Goal: Task Accomplishment & Management: Manage account settings

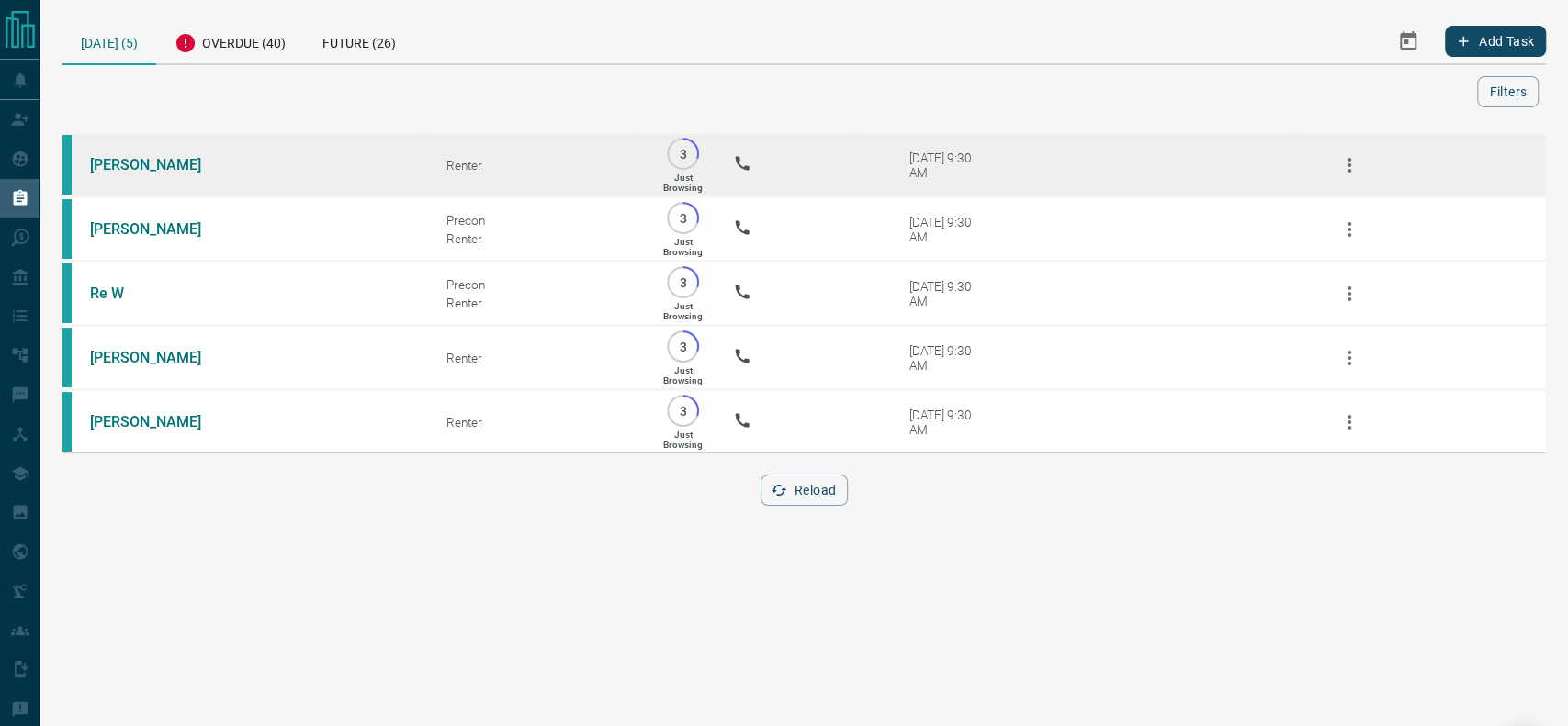
click at [176, 156] on td "[PERSON_NAME]" at bounding box center [240, 165] width 357 height 64
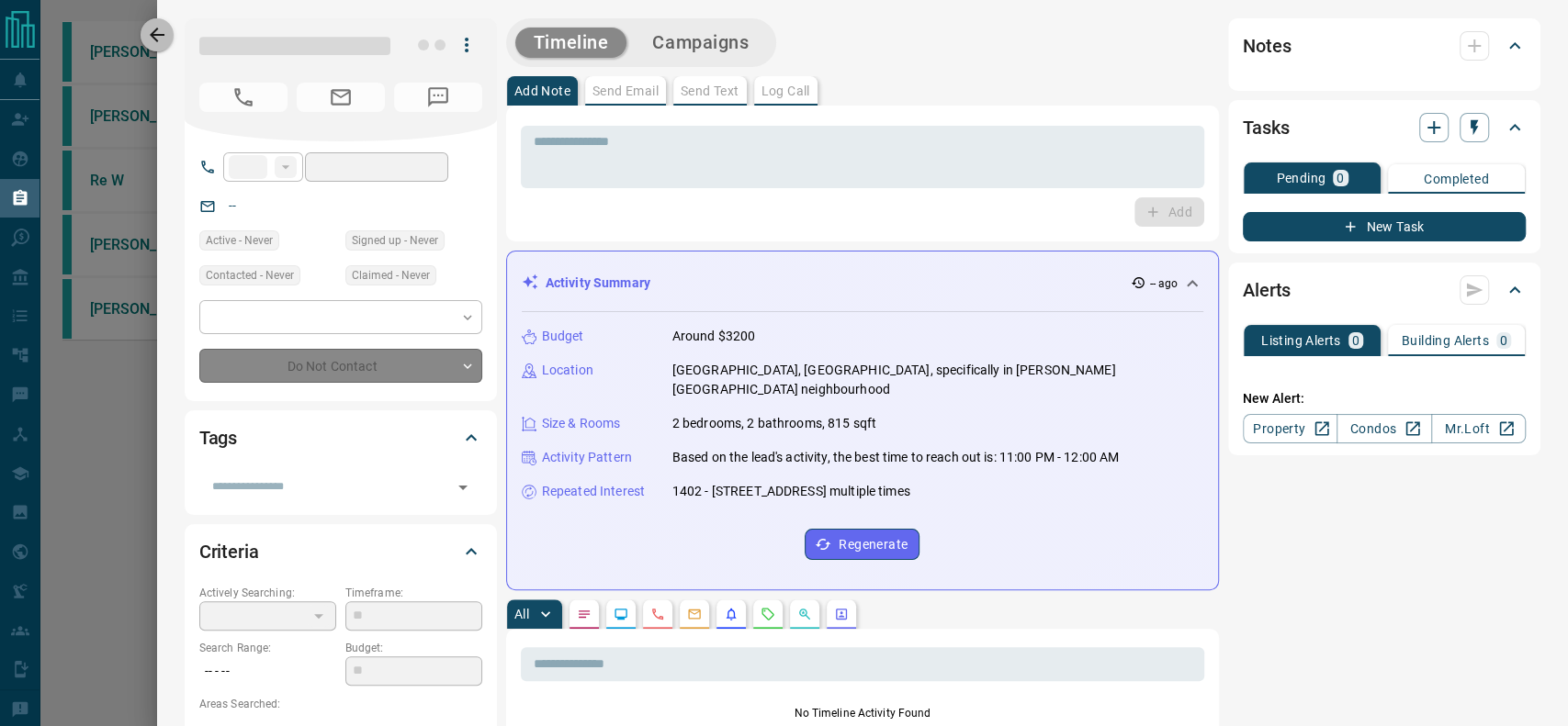
drag, startPoint x: 162, startPoint y: 34, endPoint x: 154, endPoint y: 22, distance: 14.4
click at [161, 34] on icon "button" at bounding box center [157, 35] width 15 height 15
type input "**"
type input "**********"
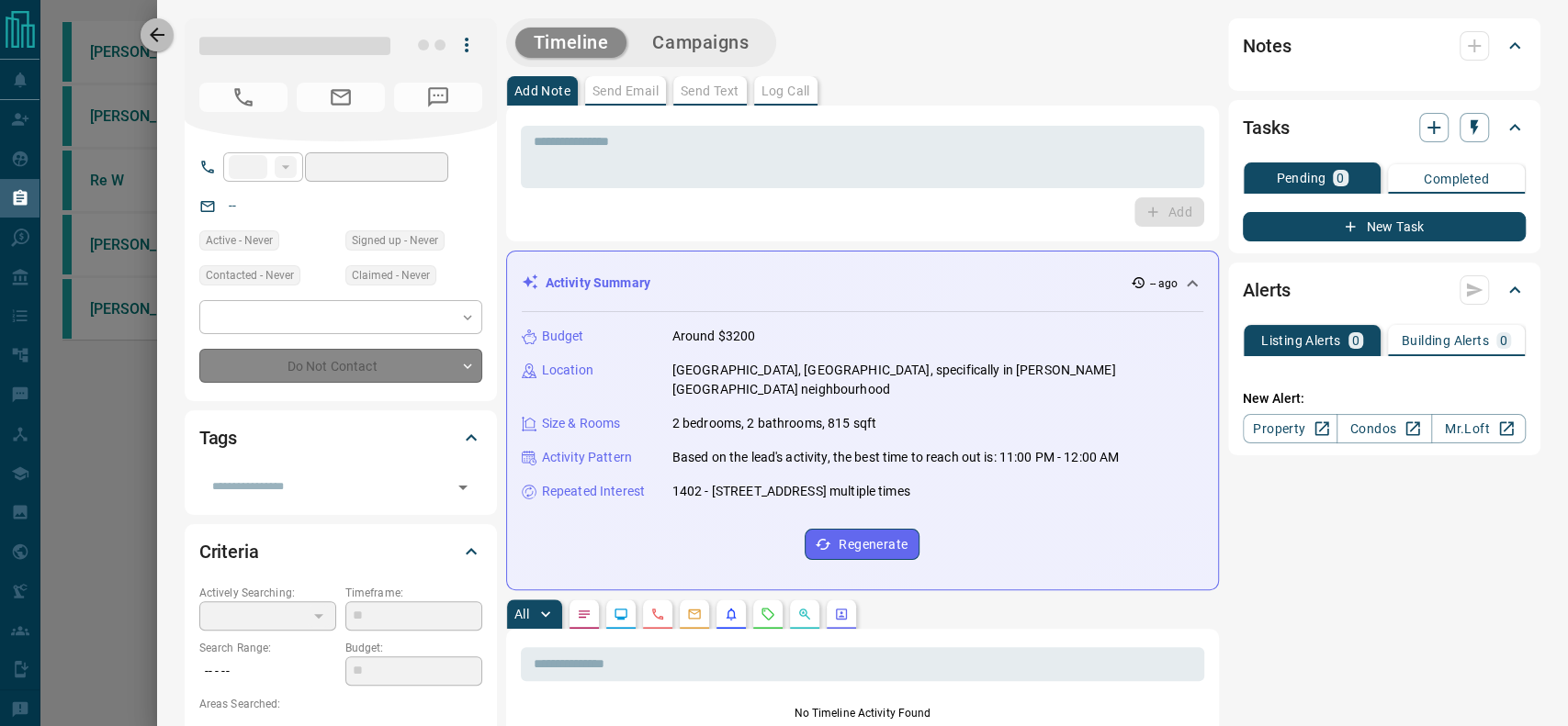
type input "*"
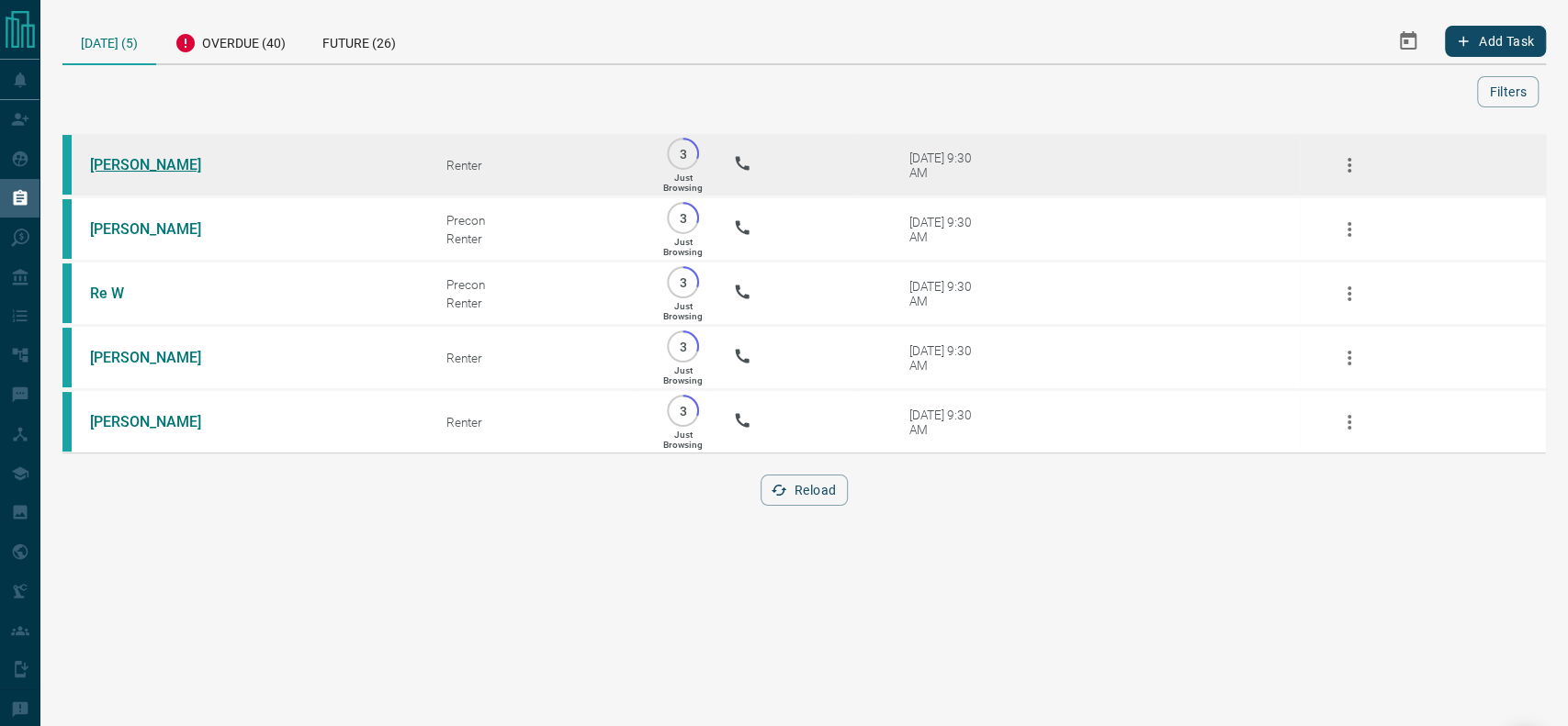
click at [120, 166] on link "[PERSON_NAME]" at bounding box center [158, 165] width 138 height 18
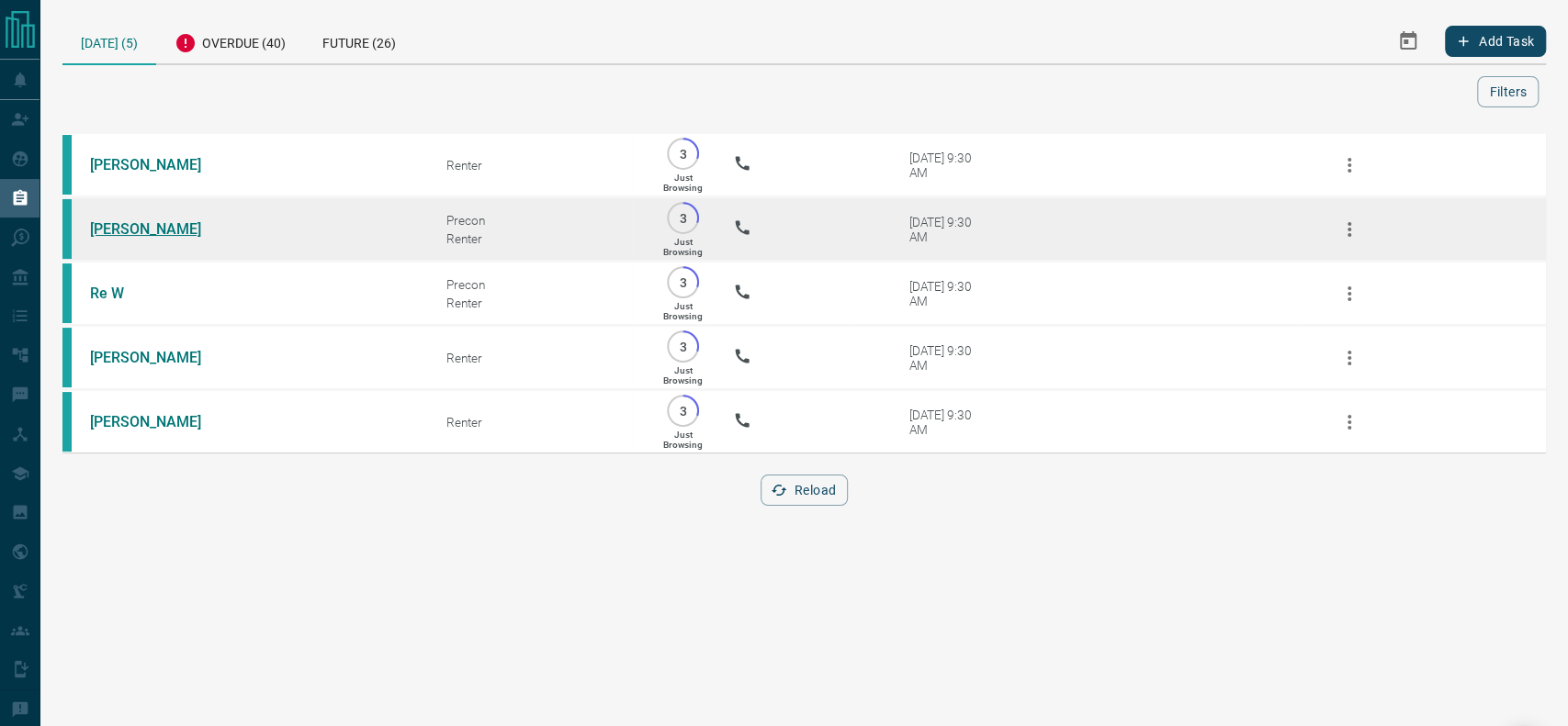
click at [103, 230] on link "[PERSON_NAME]" at bounding box center [158, 229] width 138 height 18
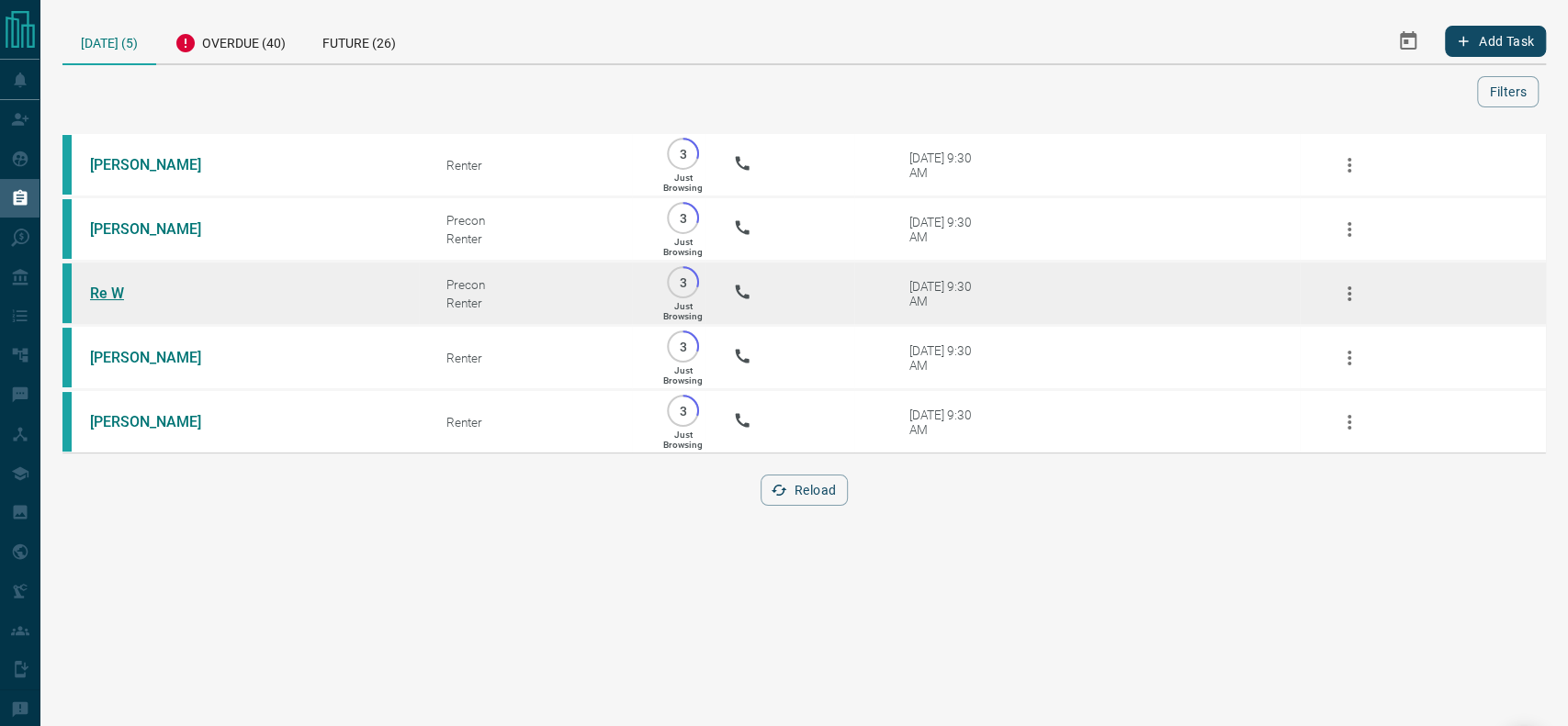
click at [98, 302] on link "Re W" at bounding box center [158, 293] width 138 height 18
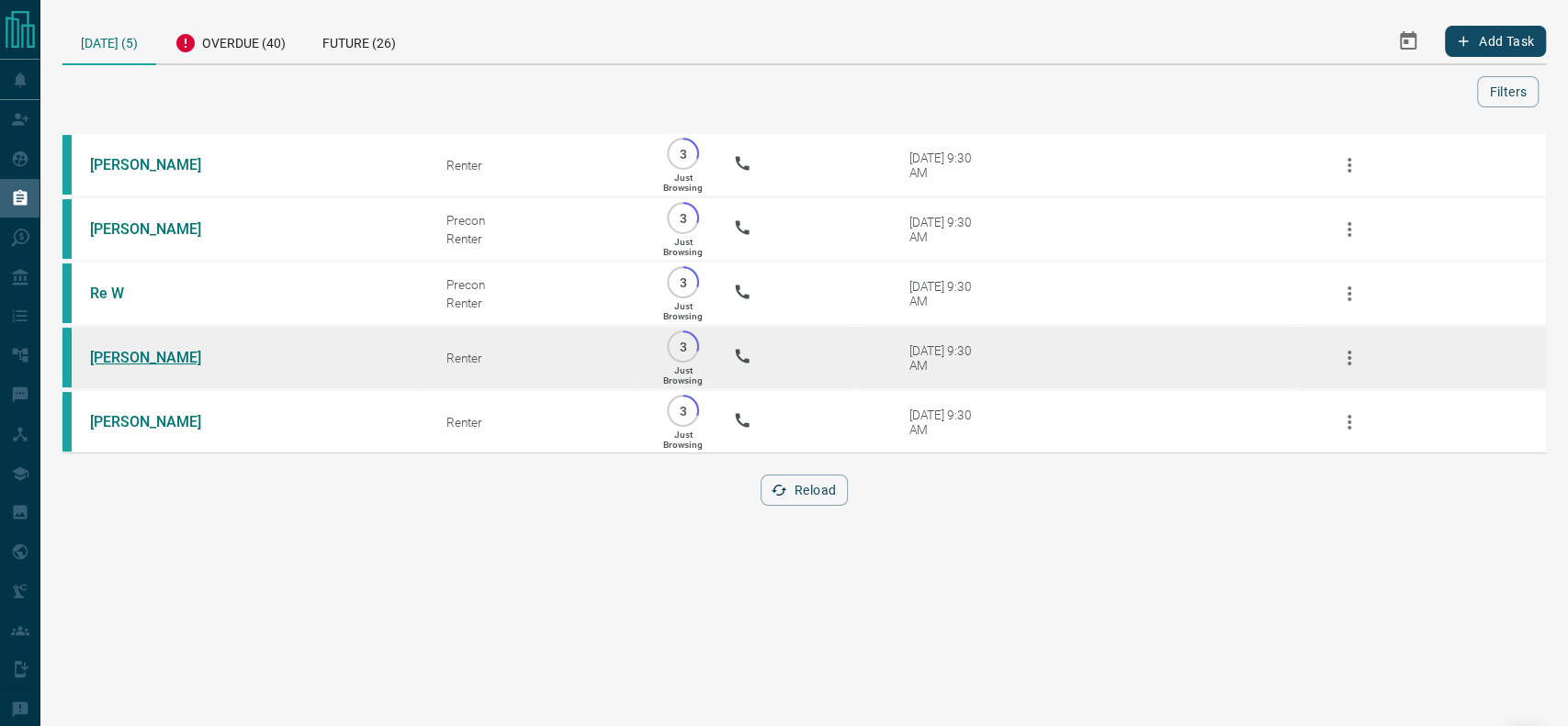
click at [145, 366] on link "[PERSON_NAME]" at bounding box center [158, 357] width 138 height 18
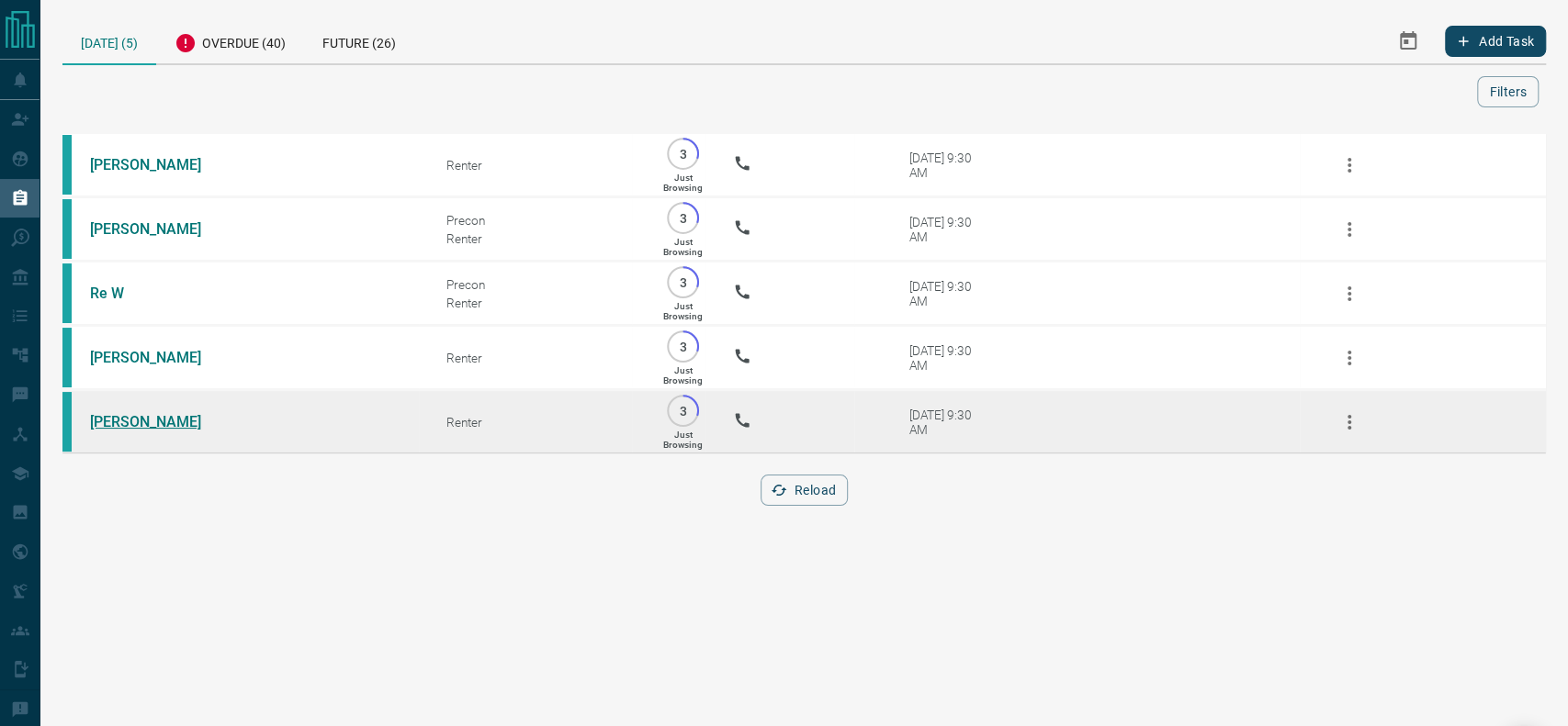
click at [116, 429] on link "[PERSON_NAME]" at bounding box center [158, 421] width 138 height 18
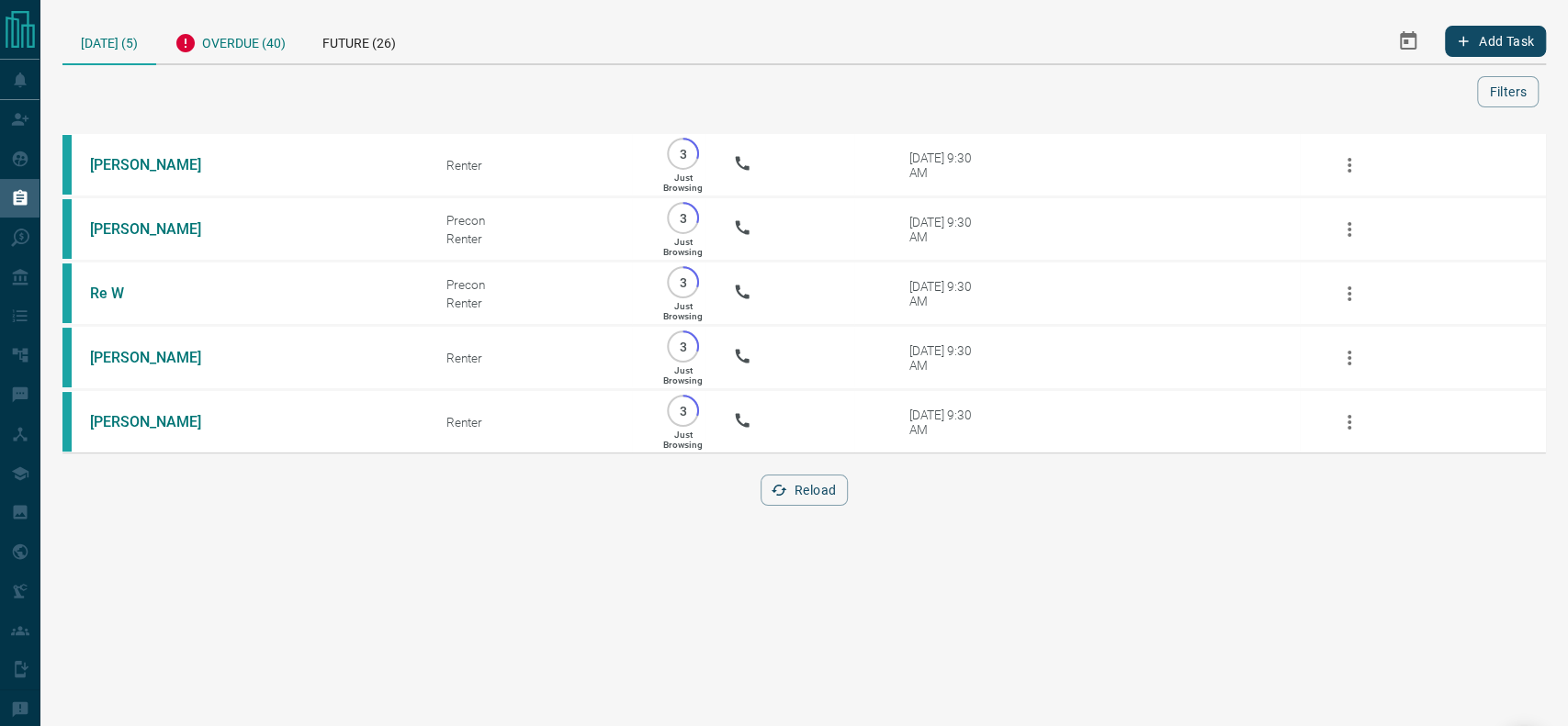
click at [222, 46] on div "Overdue (40)" at bounding box center [231, 41] width 148 height 45
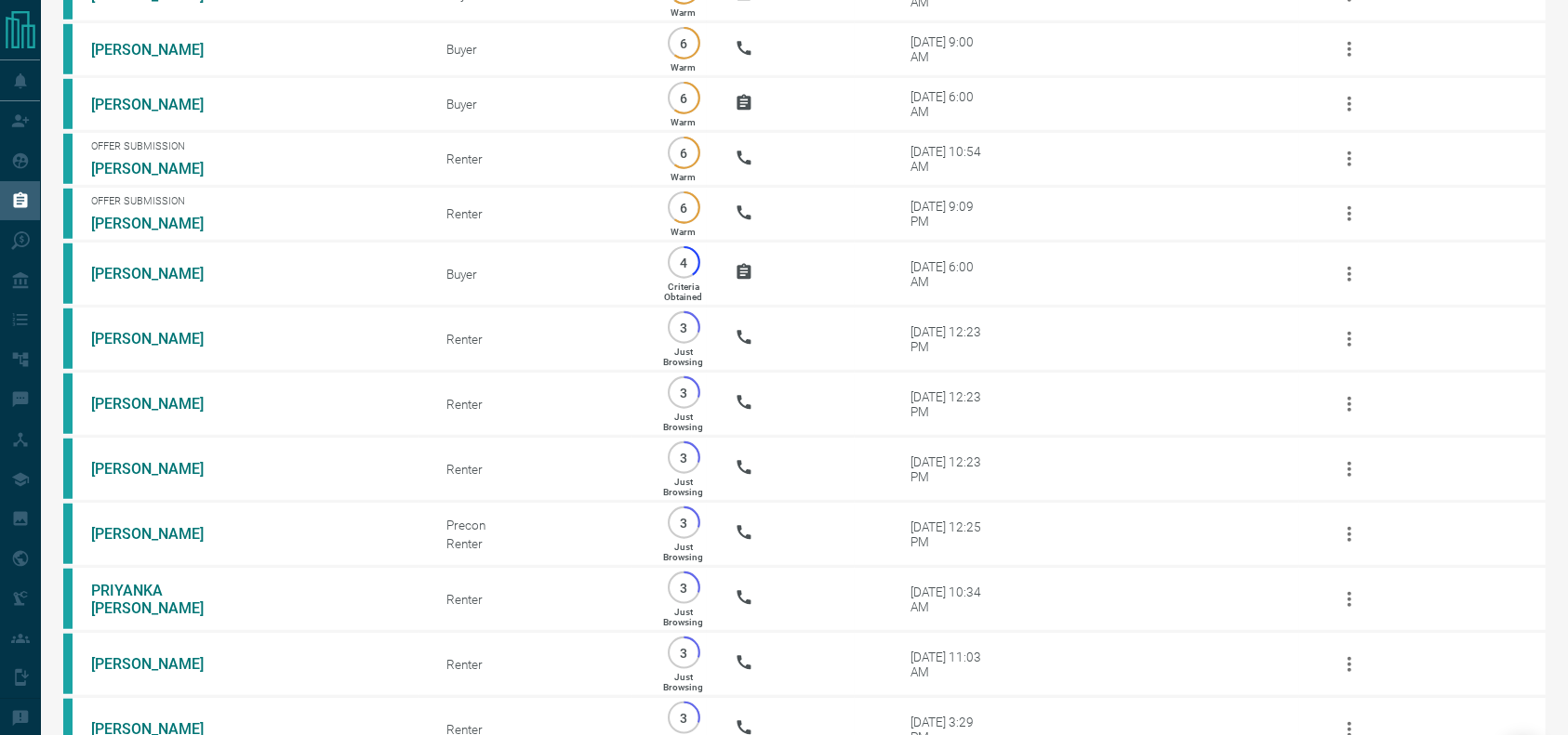
scroll to position [1440, 0]
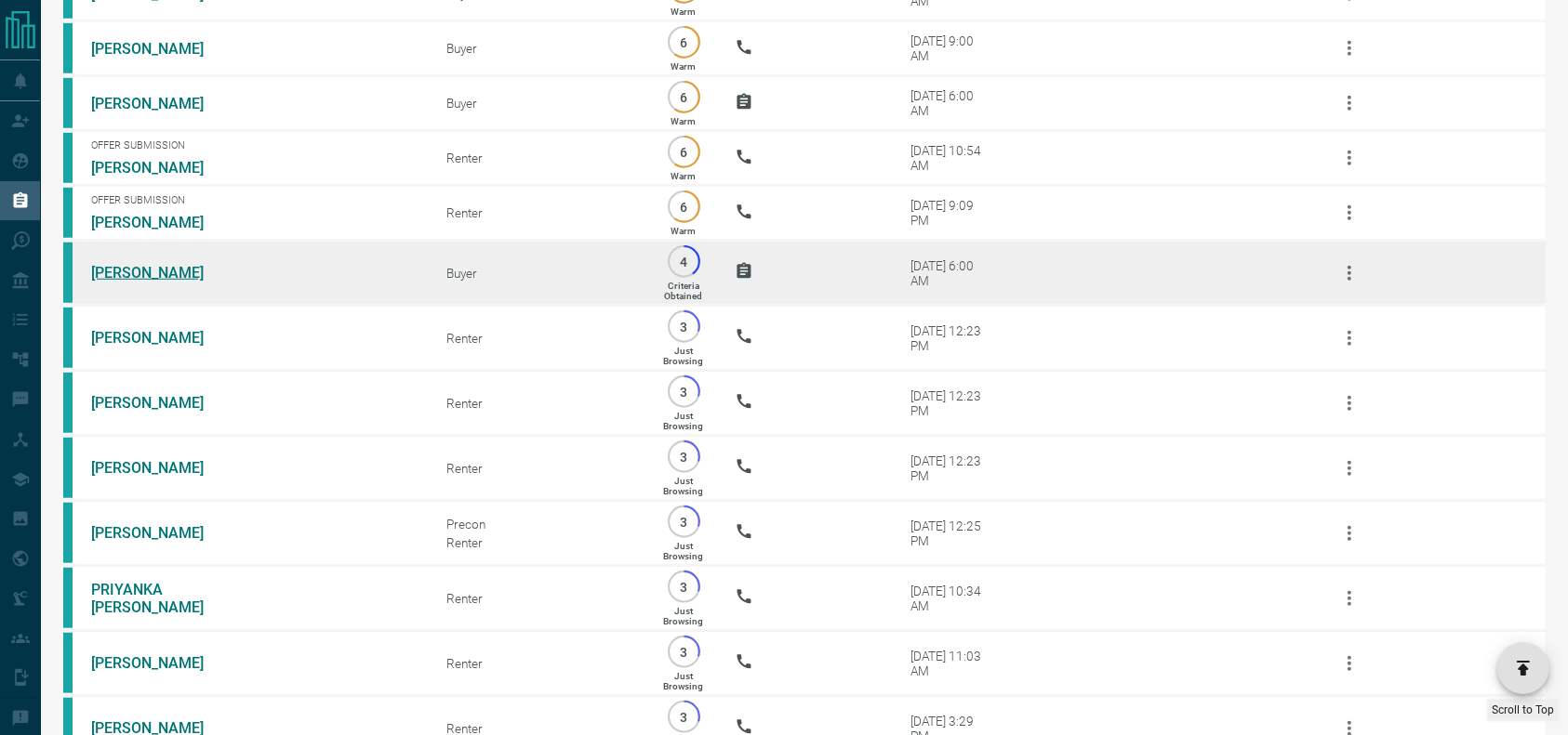
click at [123, 281] on link "[PERSON_NAME]" at bounding box center [160, 273] width 140 height 18
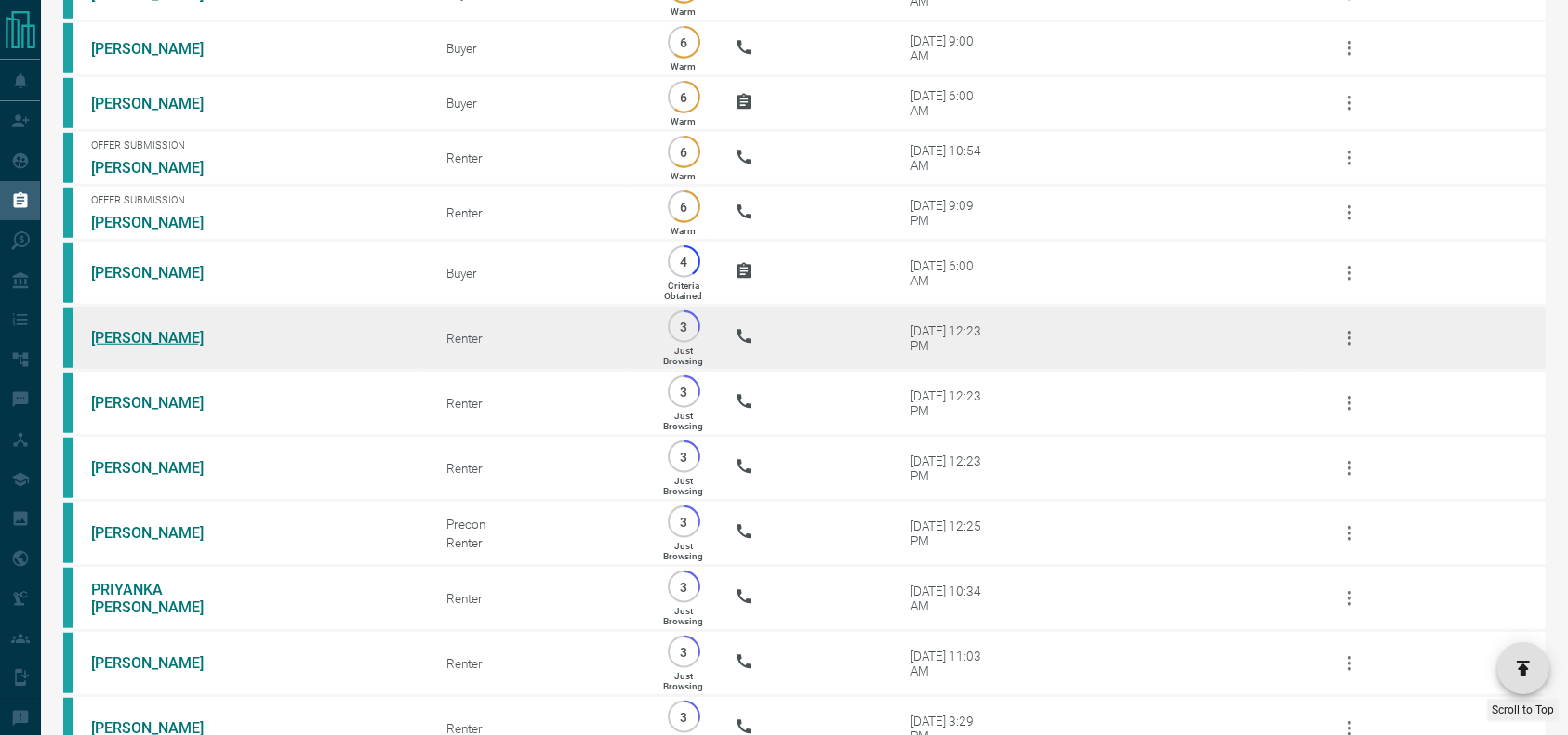
click at [175, 347] on link "[PERSON_NAME]" at bounding box center [160, 338] width 140 height 18
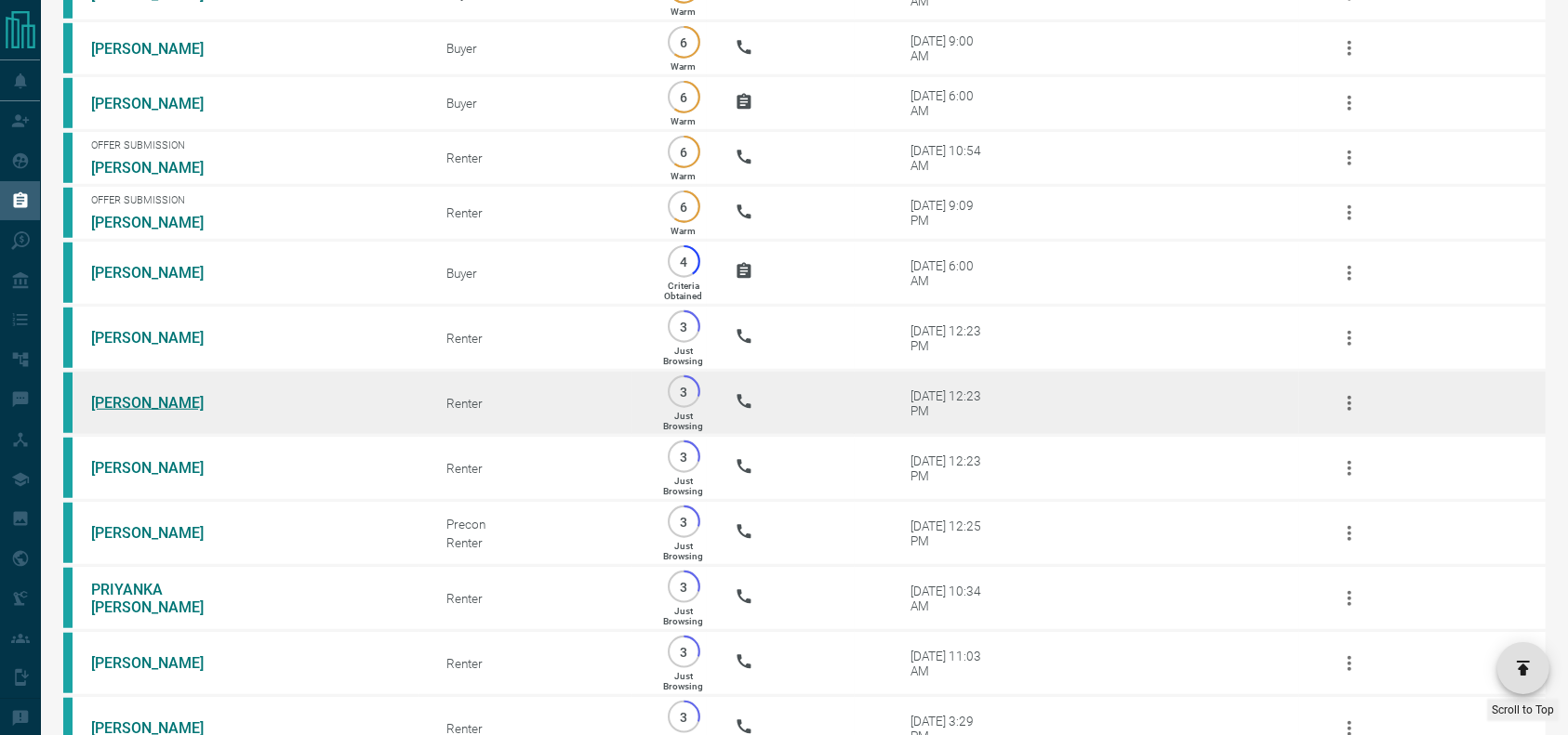
click at [152, 412] on link "[PERSON_NAME]" at bounding box center [160, 402] width 140 height 18
drag, startPoint x: 169, startPoint y: 458, endPoint x: 173, endPoint y: 441, distance: 17.5
click at [173, 436] on td "[PERSON_NAME]" at bounding box center [240, 403] width 355 height 65
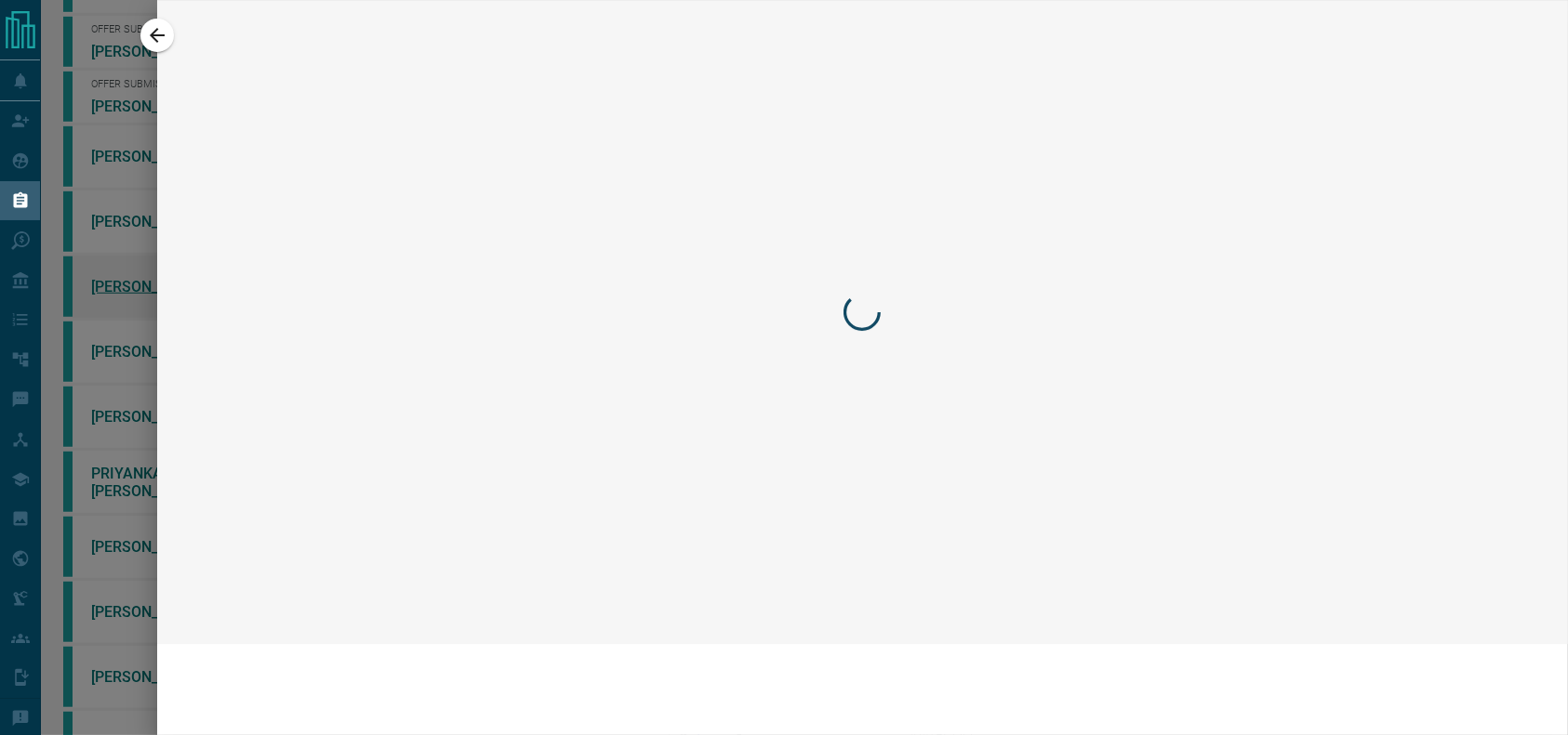
scroll to position [1324, 0]
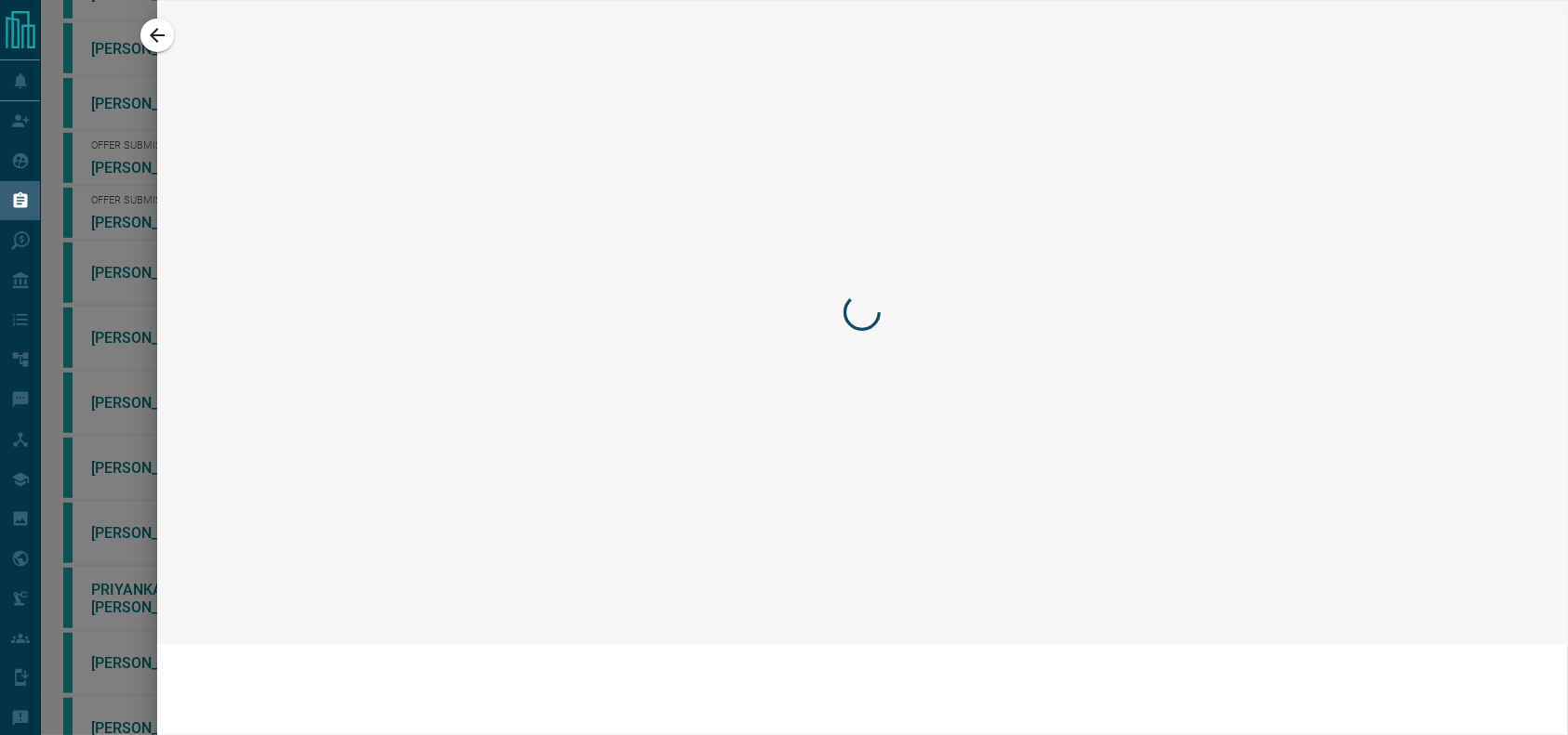
click at [45, 443] on div at bounding box center [784, 368] width 1568 height 735
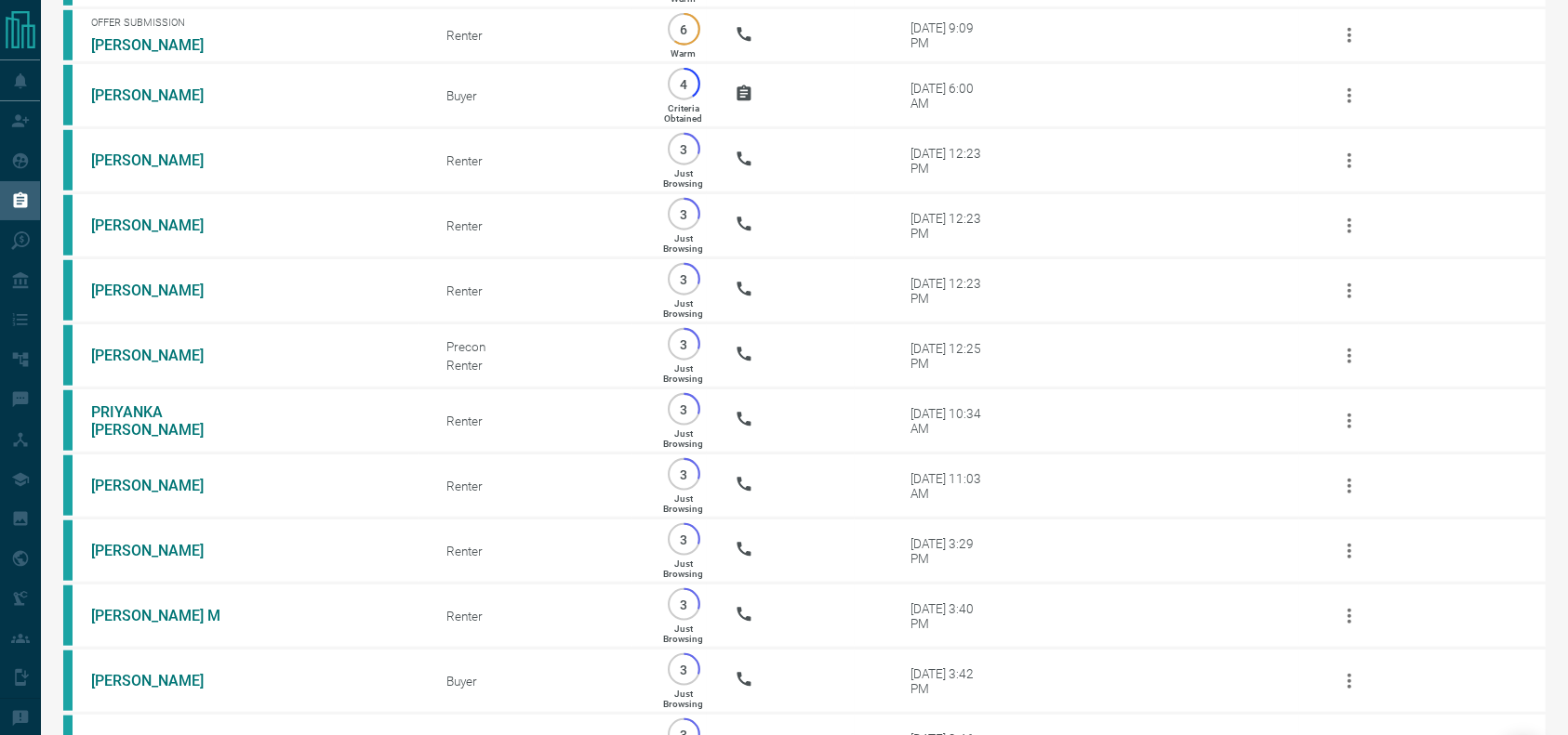
scroll to position [1618, 0]
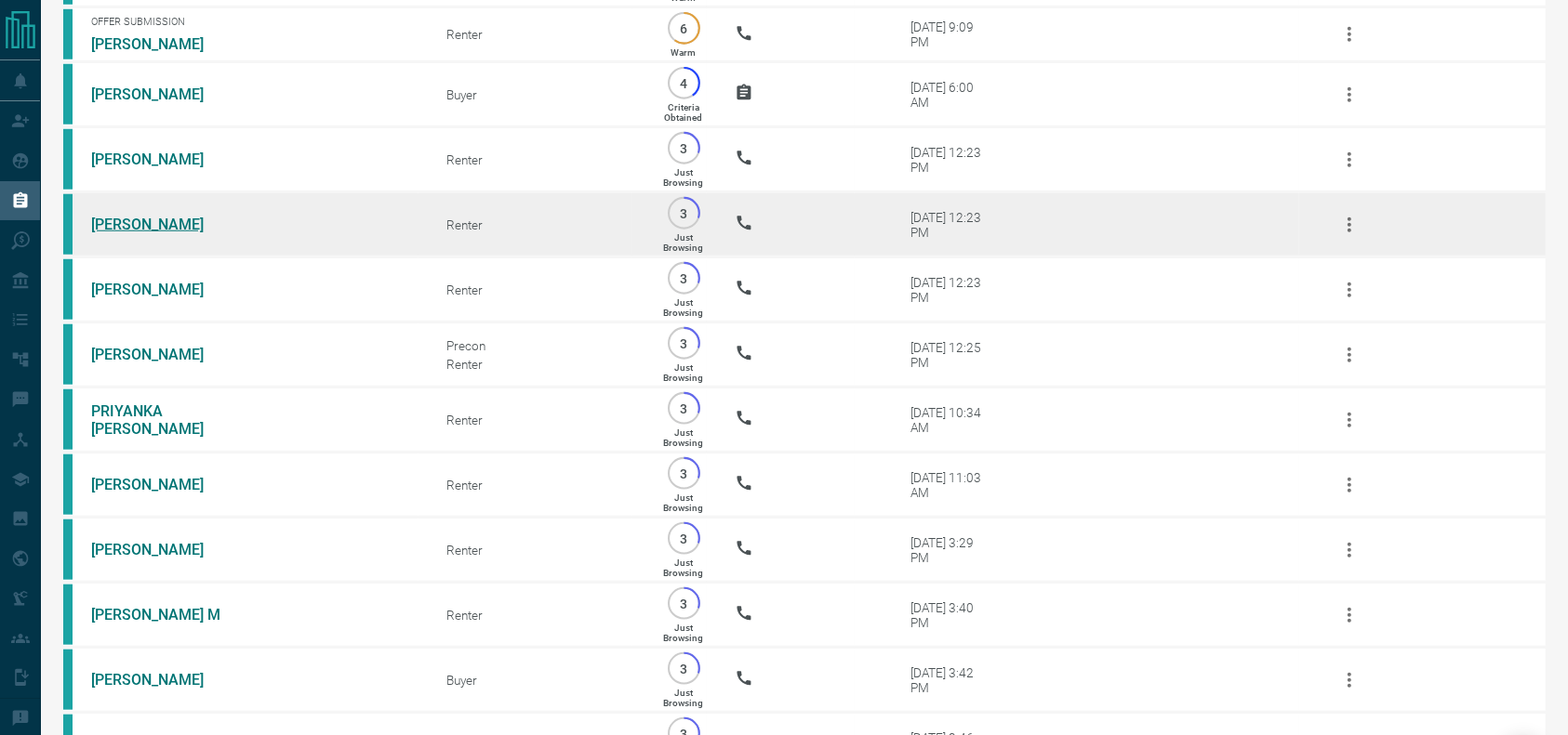
click at [154, 233] on link "[PERSON_NAME]" at bounding box center [160, 224] width 140 height 18
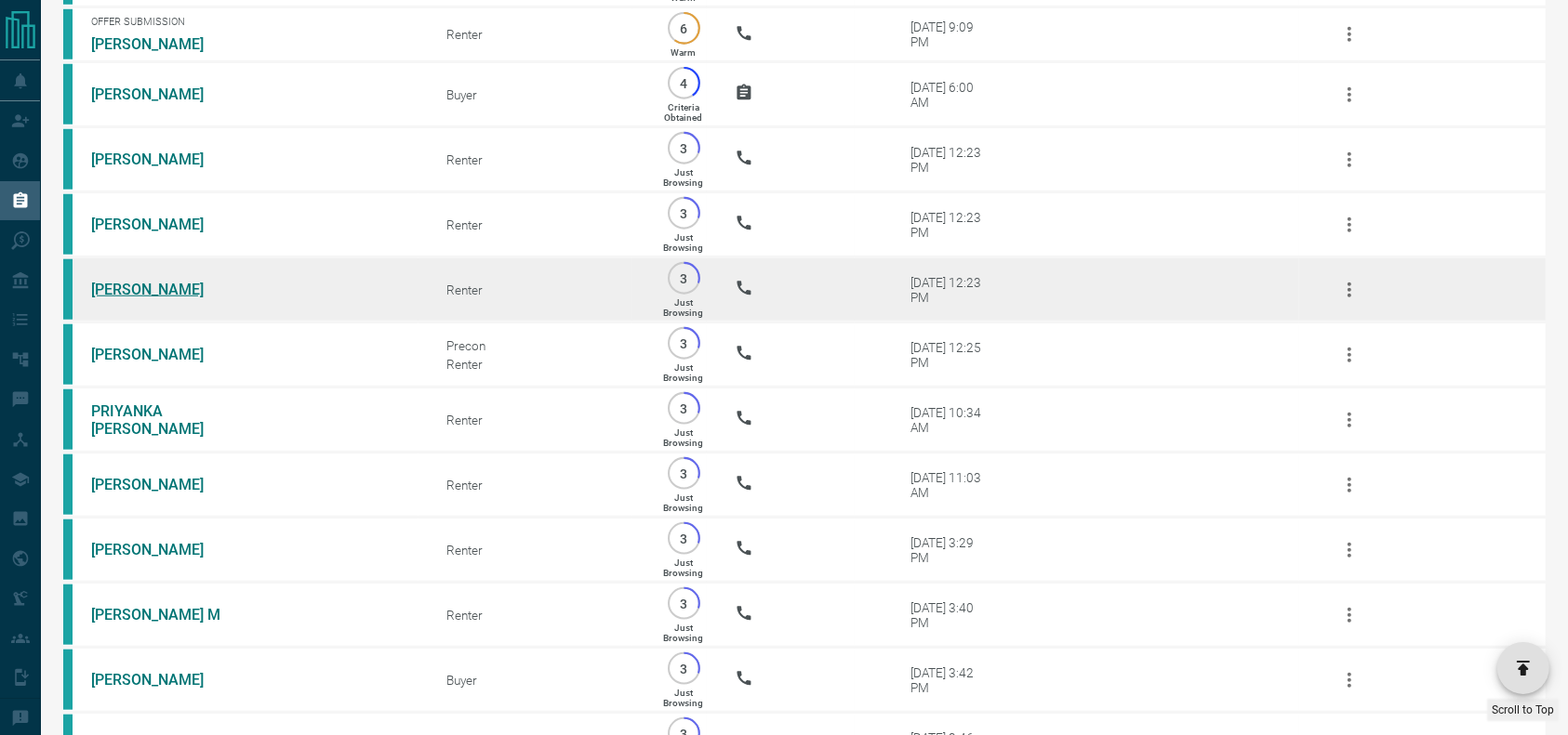
click at [127, 298] on link "[PERSON_NAME]" at bounding box center [160, 289] width 140 height 18
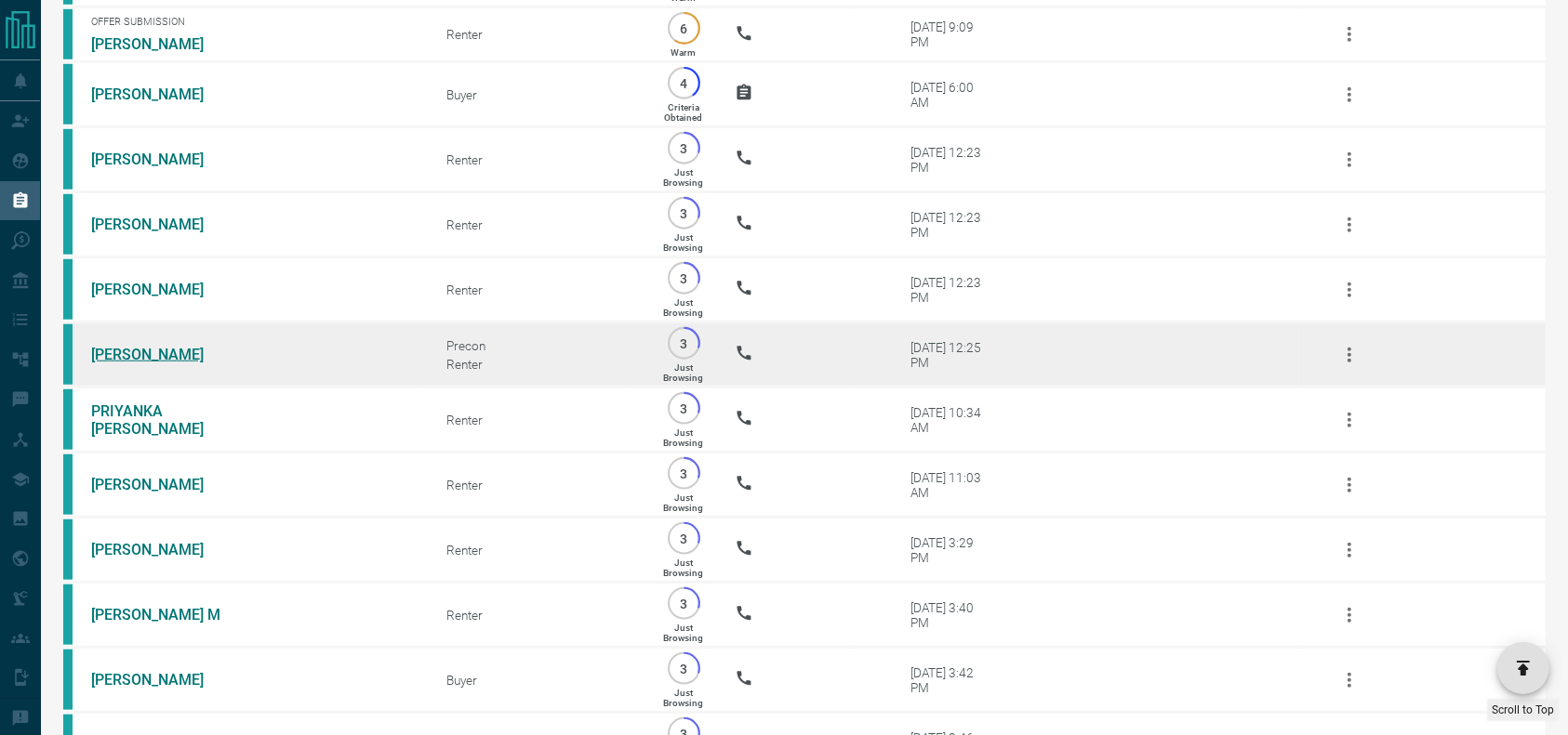
click at [114, 364] on link "[PERSON_NAME]" at bounding box center [160, 354] width 140 height 18
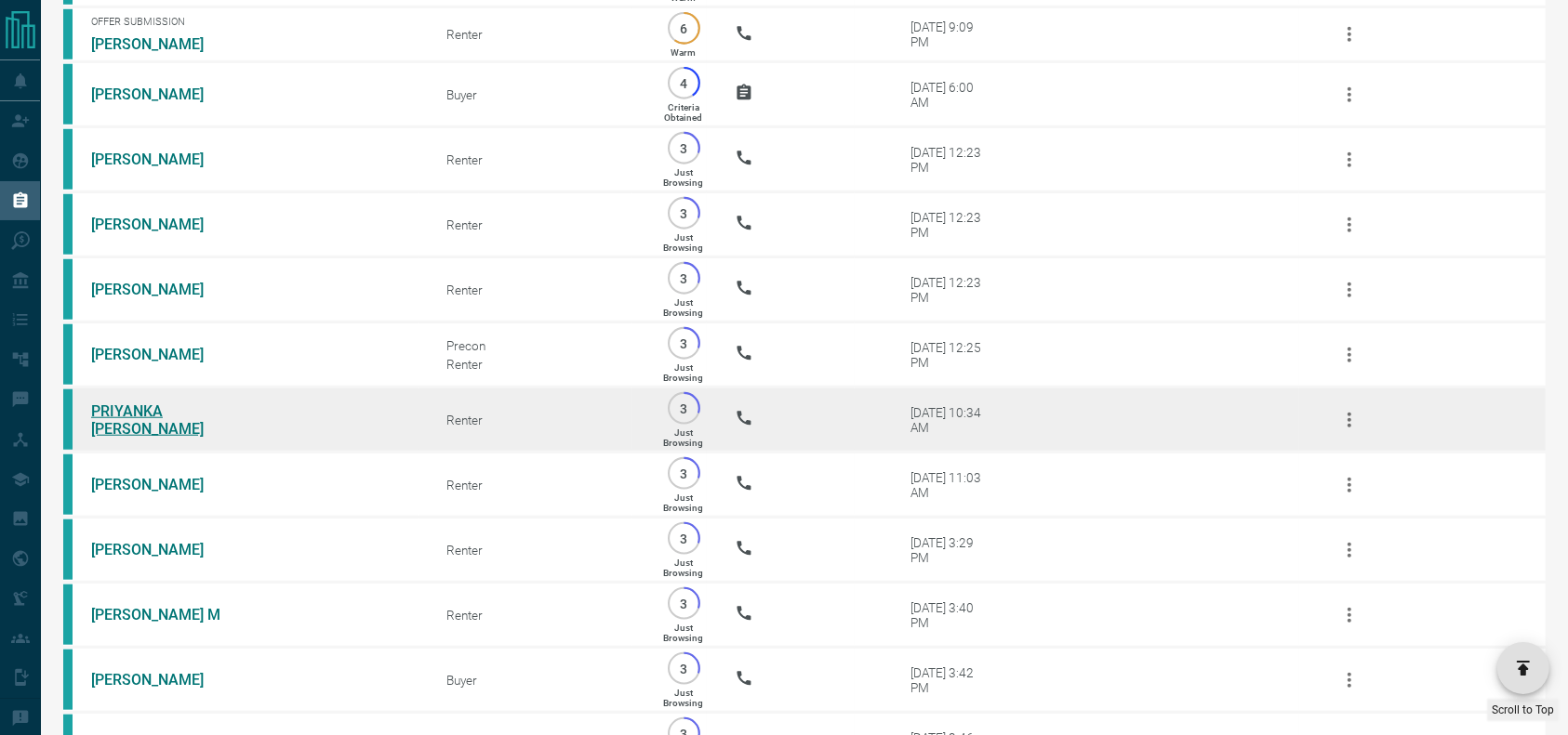
click at [215, 438] on link "PRIYANKA [PERSON_NAME]" at bounding box center [160, 420] width 140 height 36
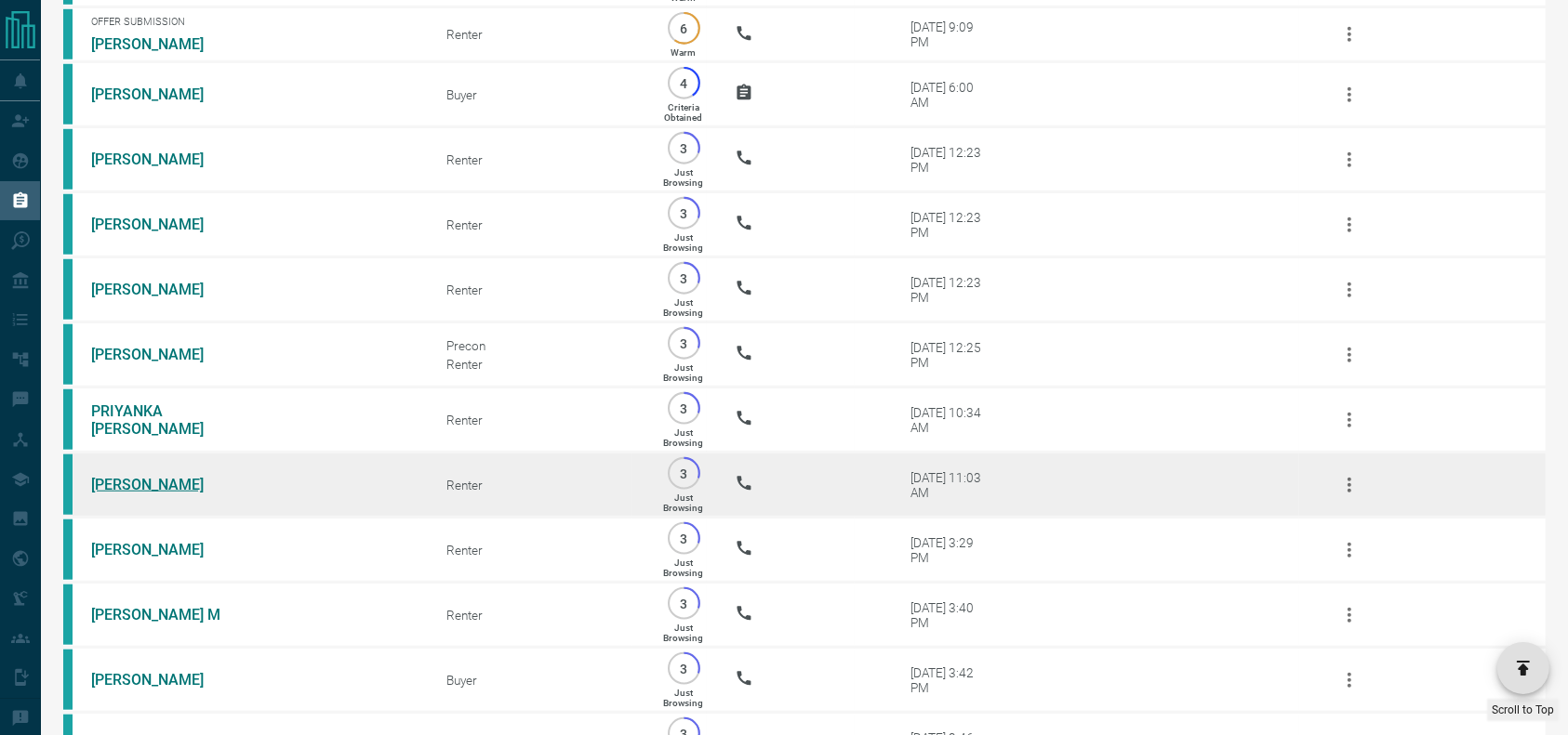
click at [185, 493] on link "[PERSON_NAME]" at bounding box center [160, 485] width 140 height 18
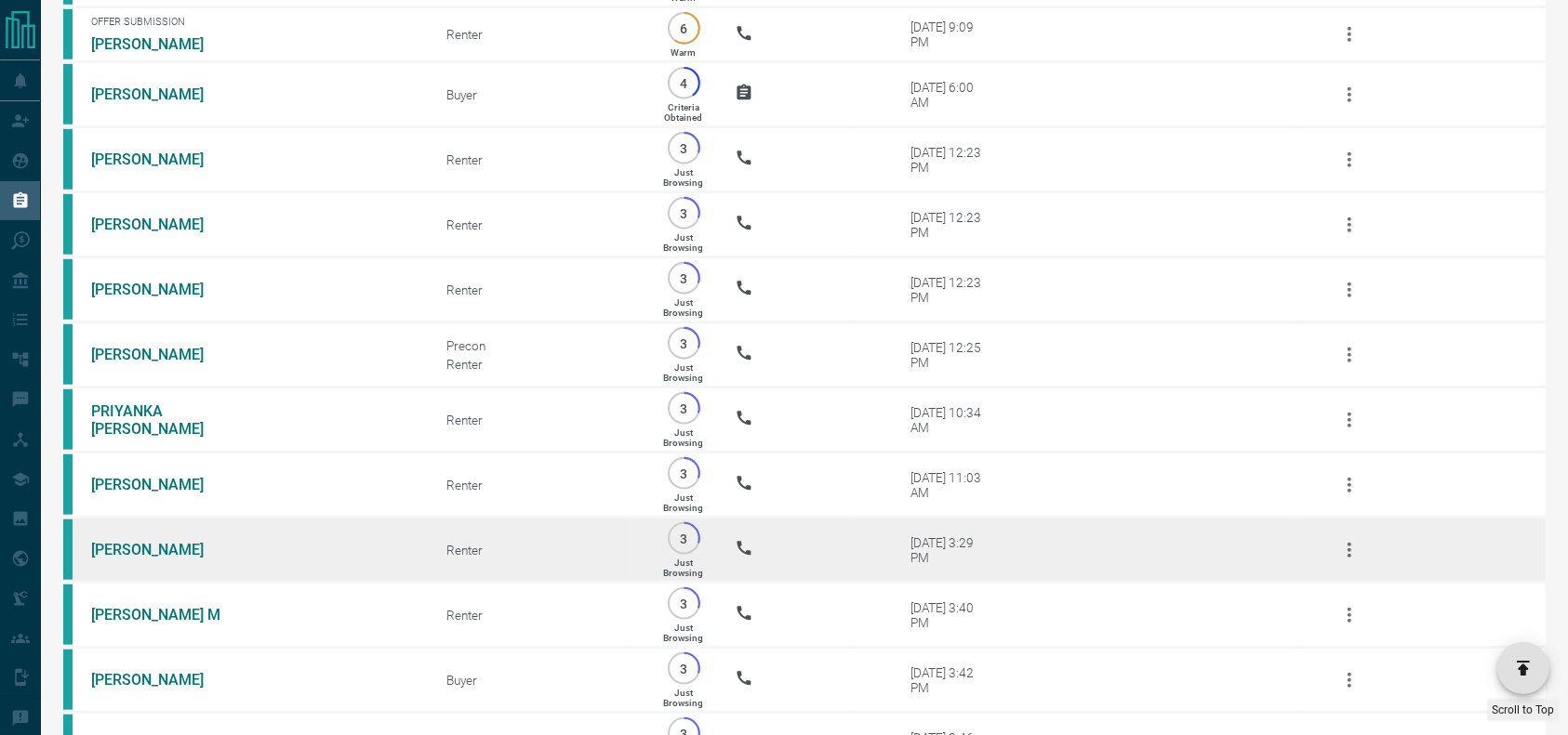
click at [152, 583] on td "[PERSON_NAME]" at bounding box center [240, 549] width 355 height 65
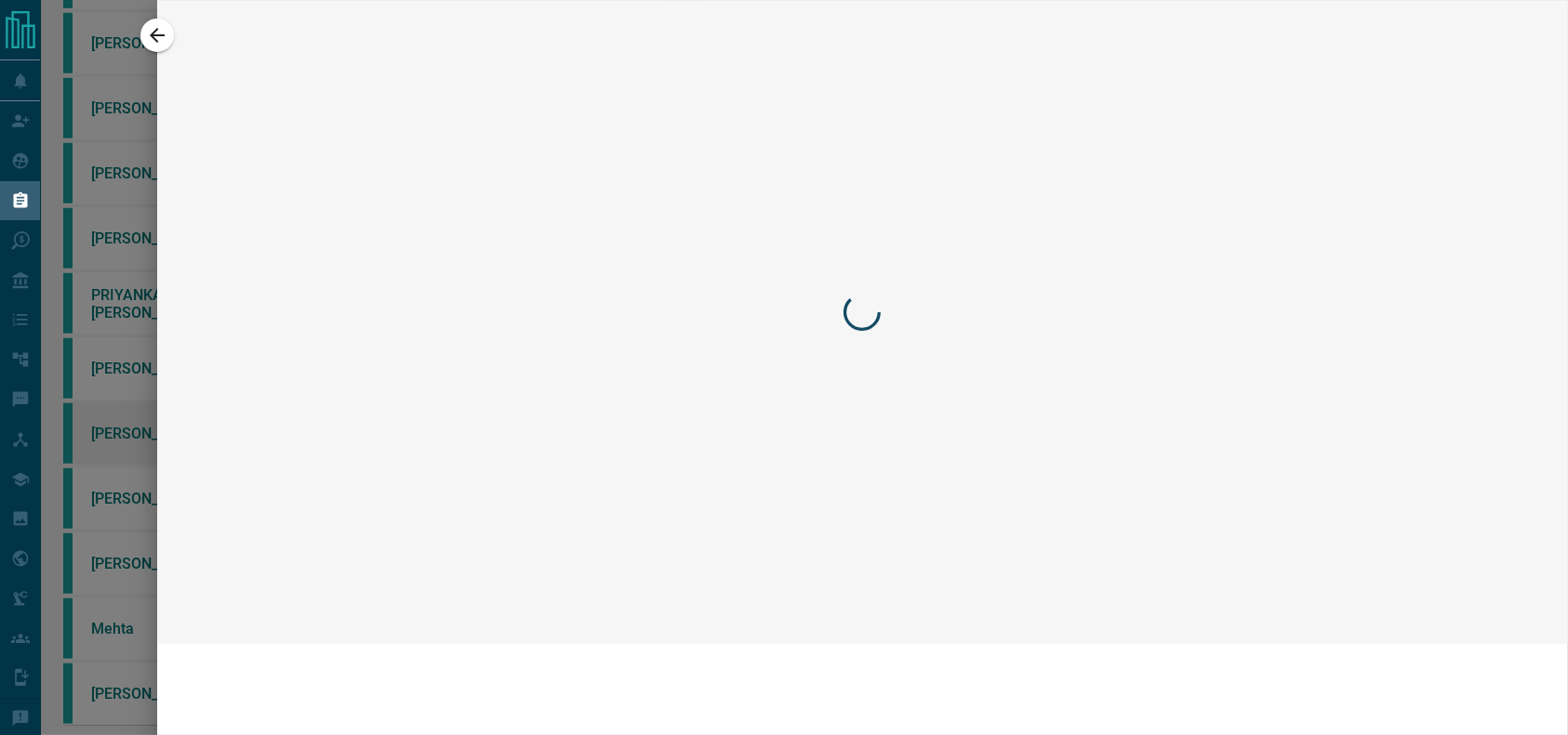
scroll to position [1502, 0]
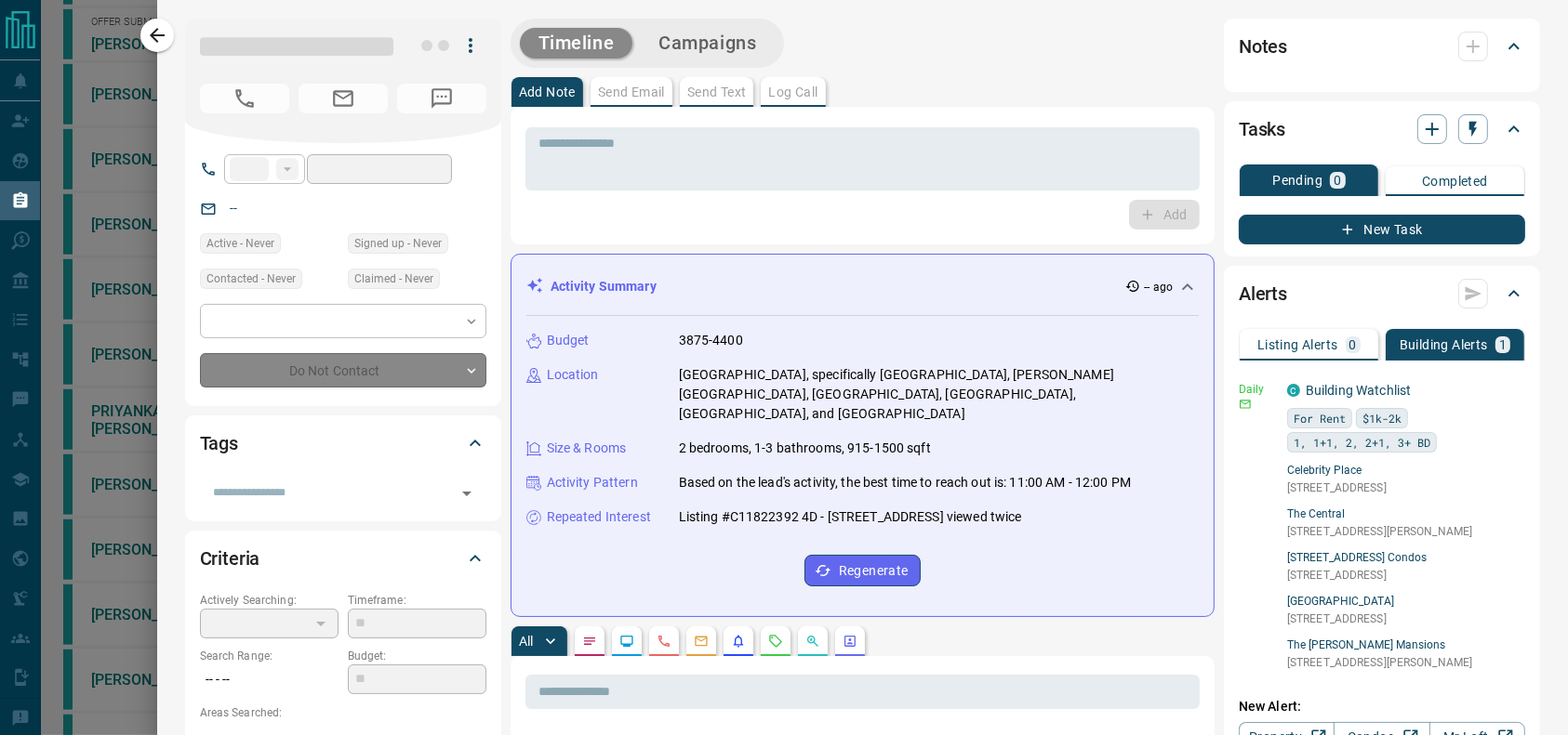
type input "**"
type input "**********"
type input "*"
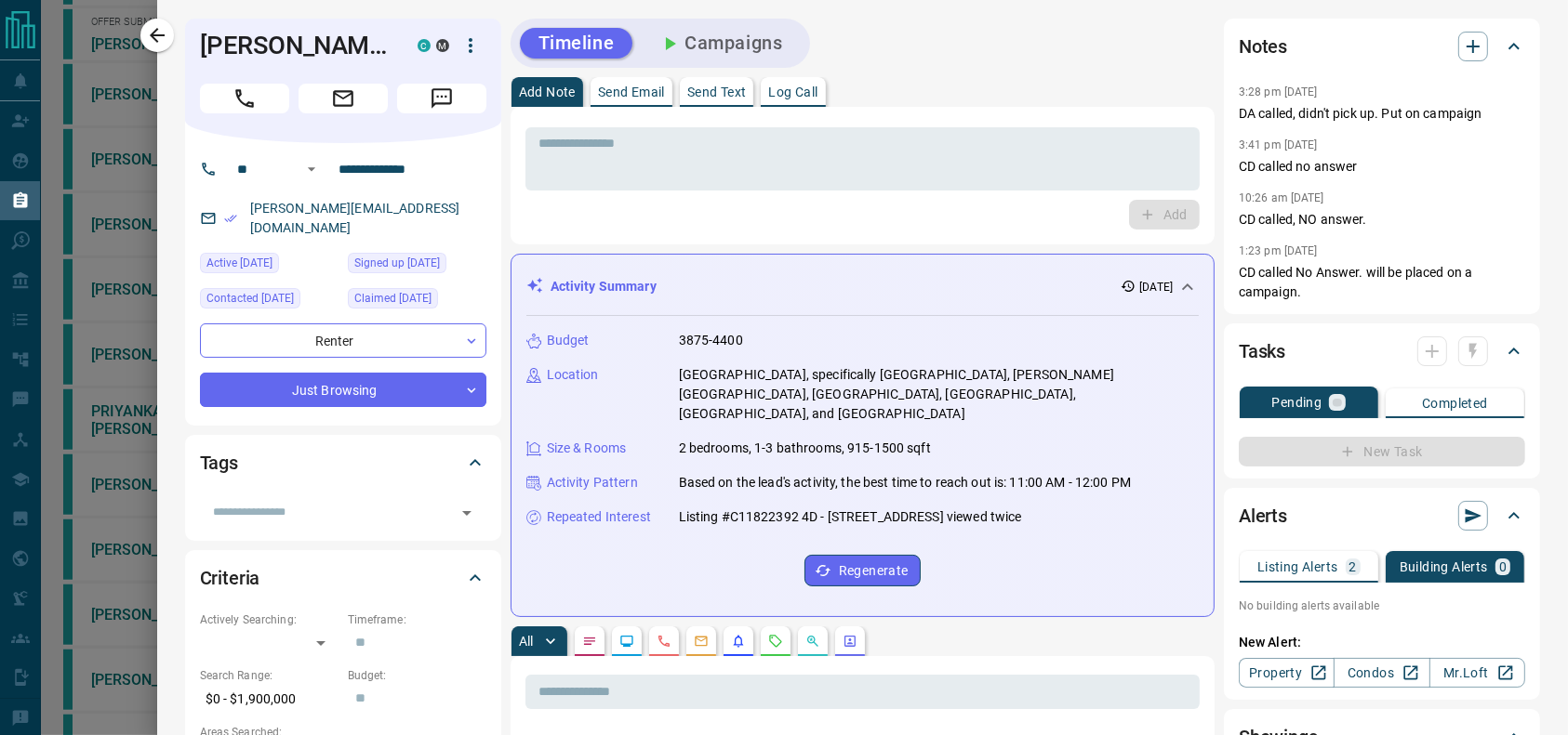
click at [104, 606] on div at bounding box center [784, 368] width 1568 height 735
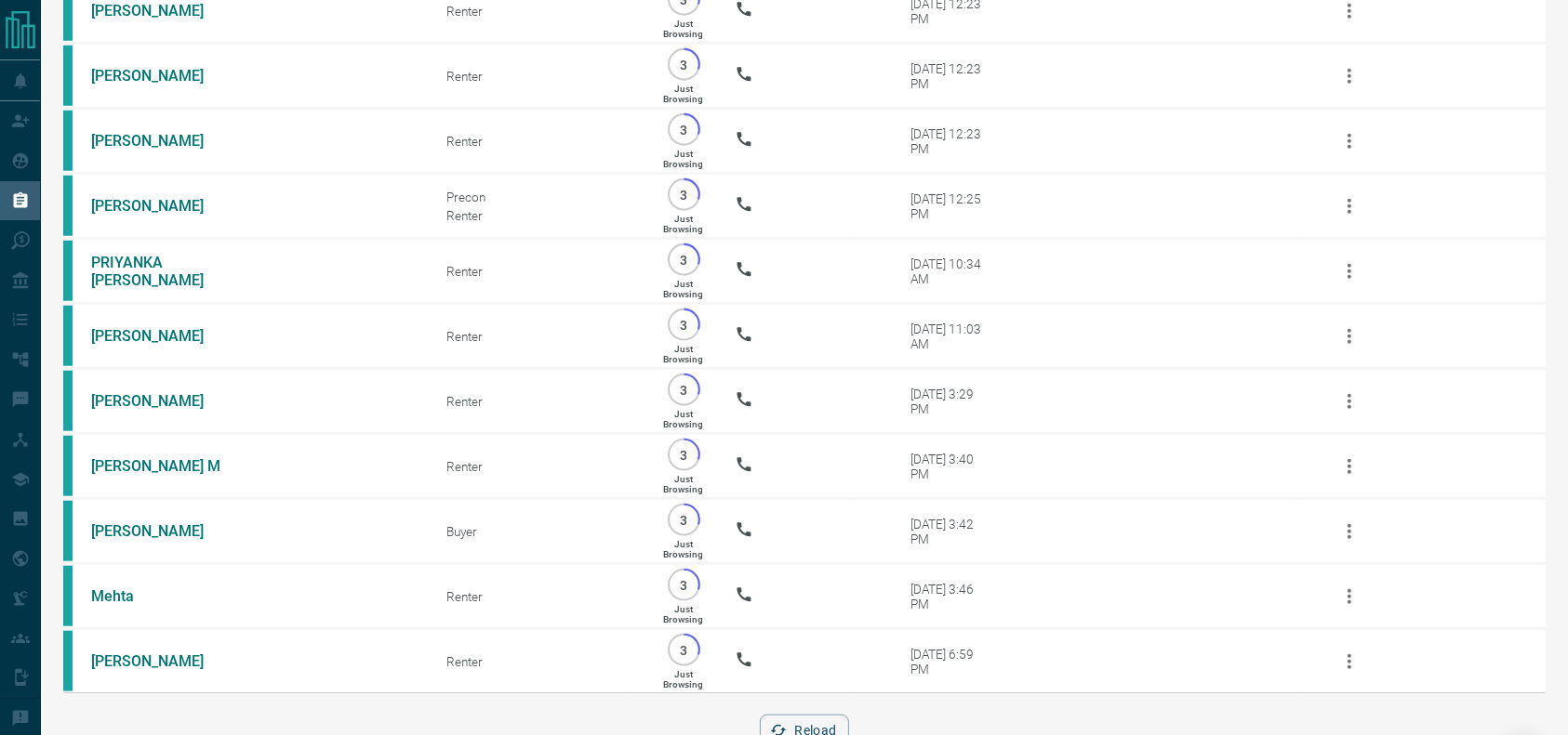
scroll to position [1796, 0]
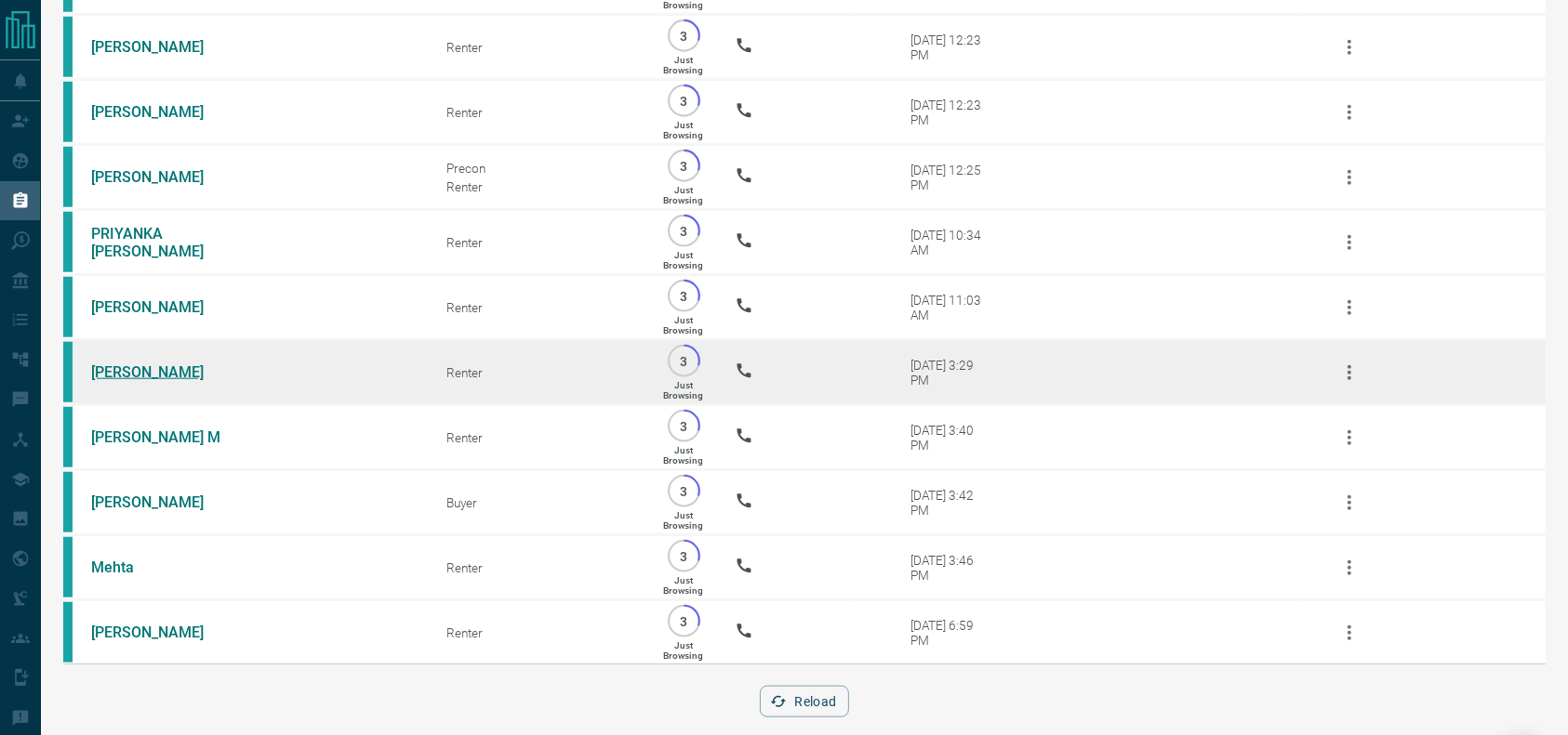
click at [125, 382] on link "[PERSON_NAME]" at bounding box center [160, 372] width 140 height 18
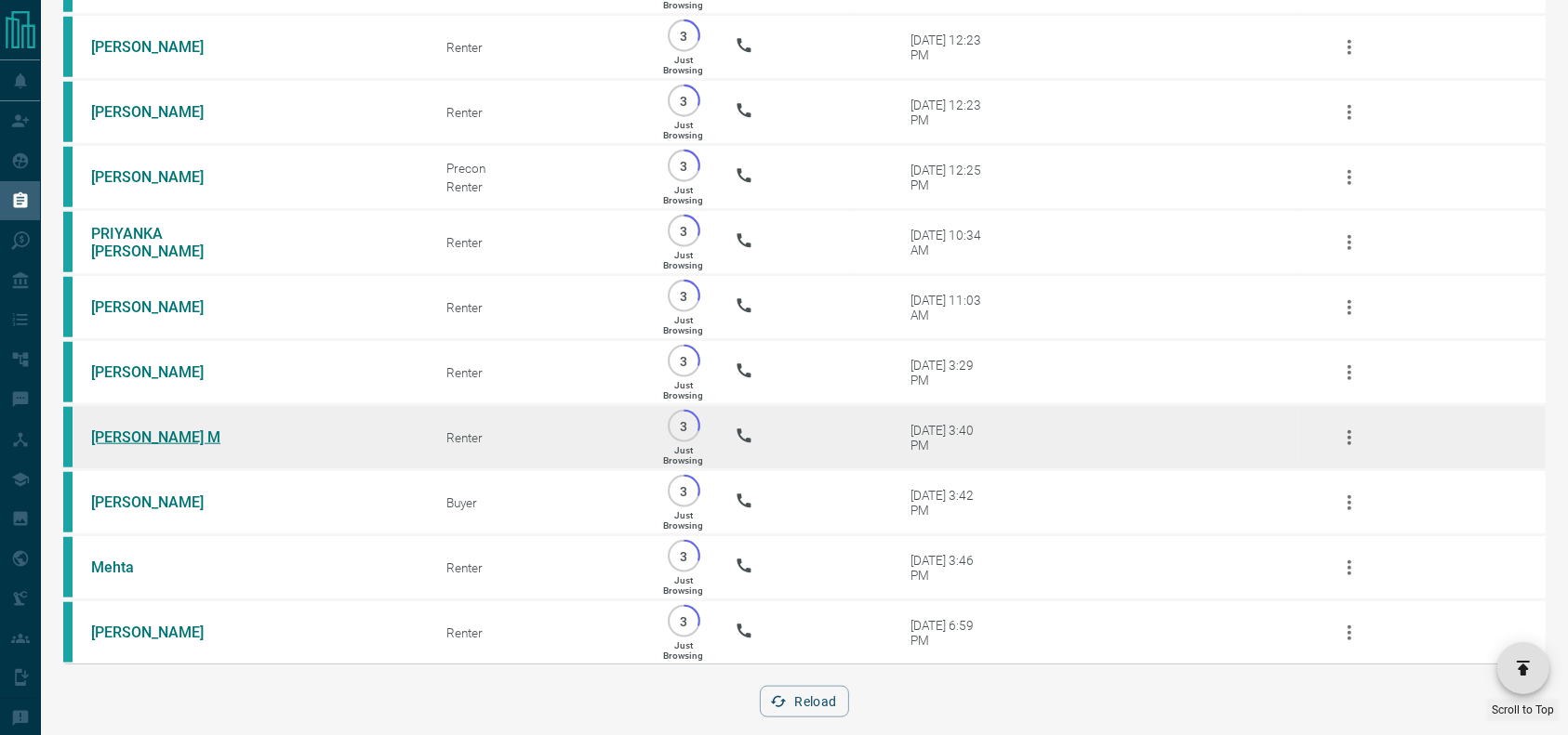
click at [118, 446] on link "[PERSON_NAME] M" at bounding box center [160, 437] width 140 height 18
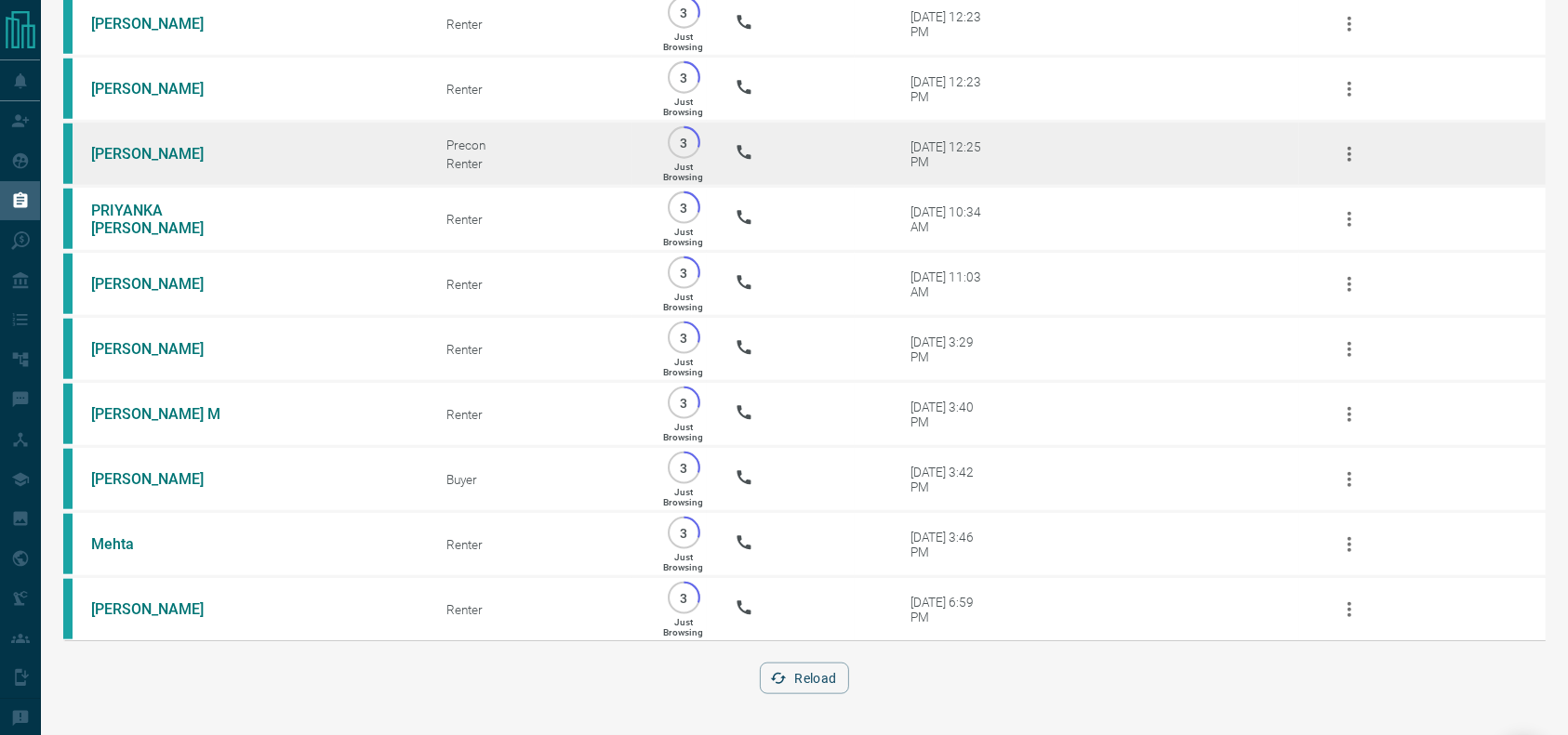
scroll to position [1888, 0]
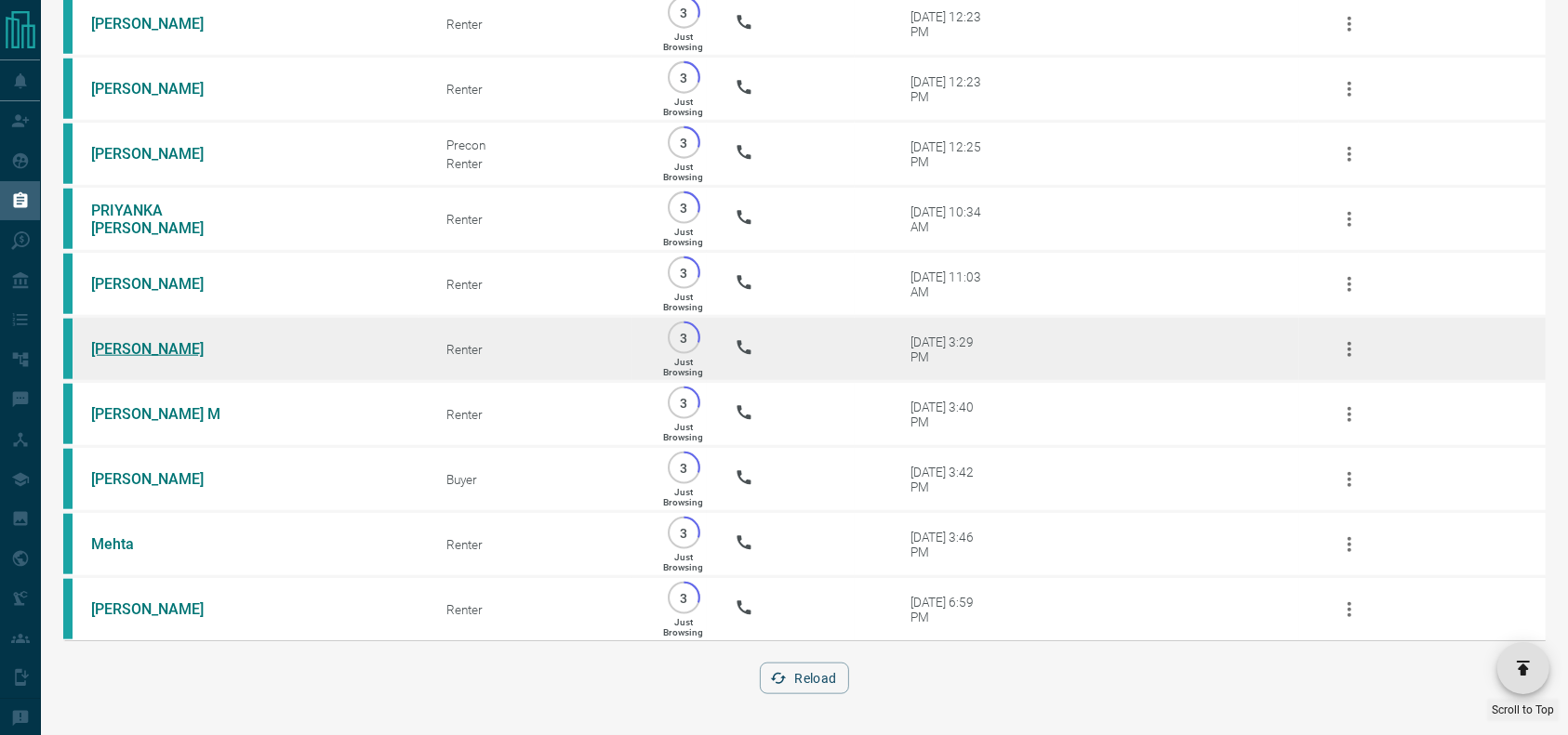
click at [141, 343] on link "[PERSON_NAME]" at bounding box center [160, 349] width 140 height 18
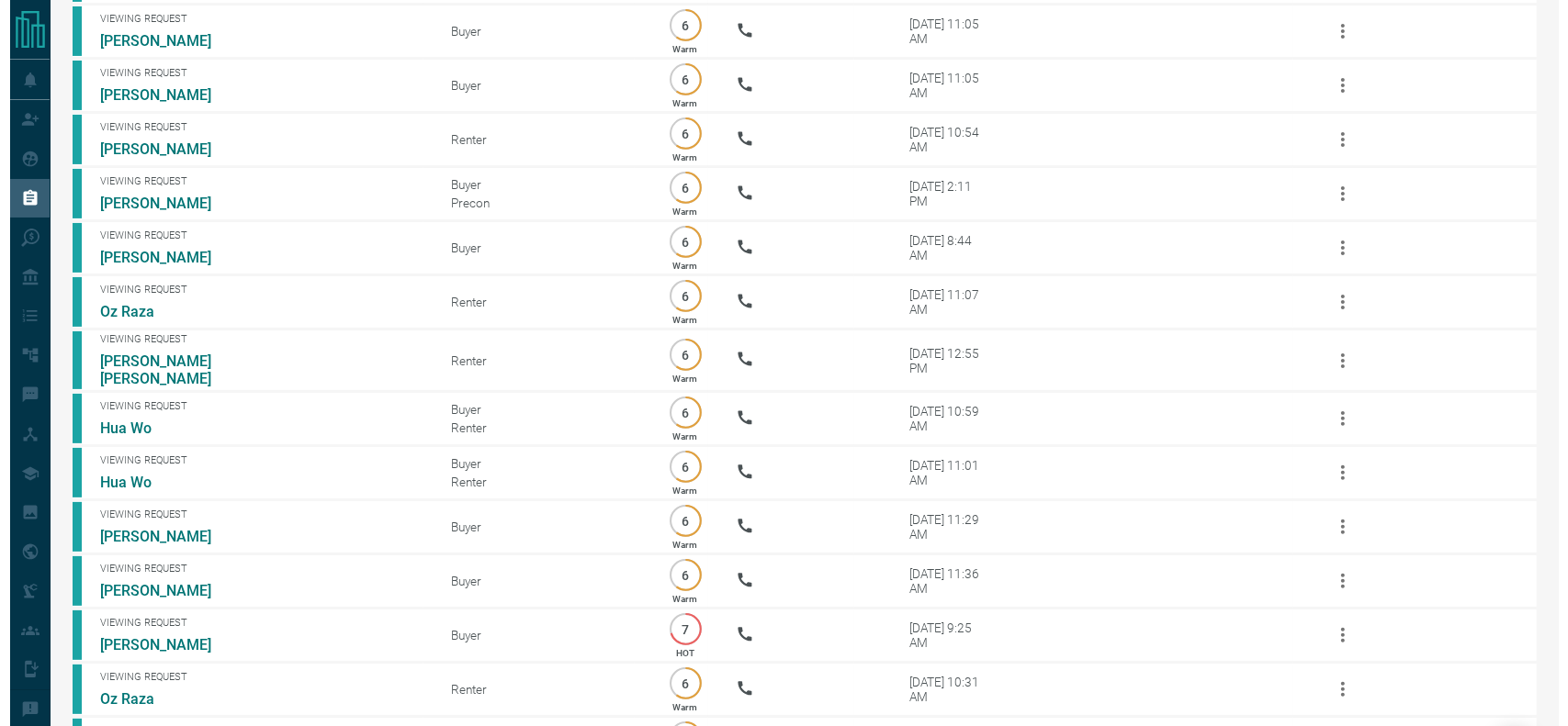
scroll to position [0, 0]
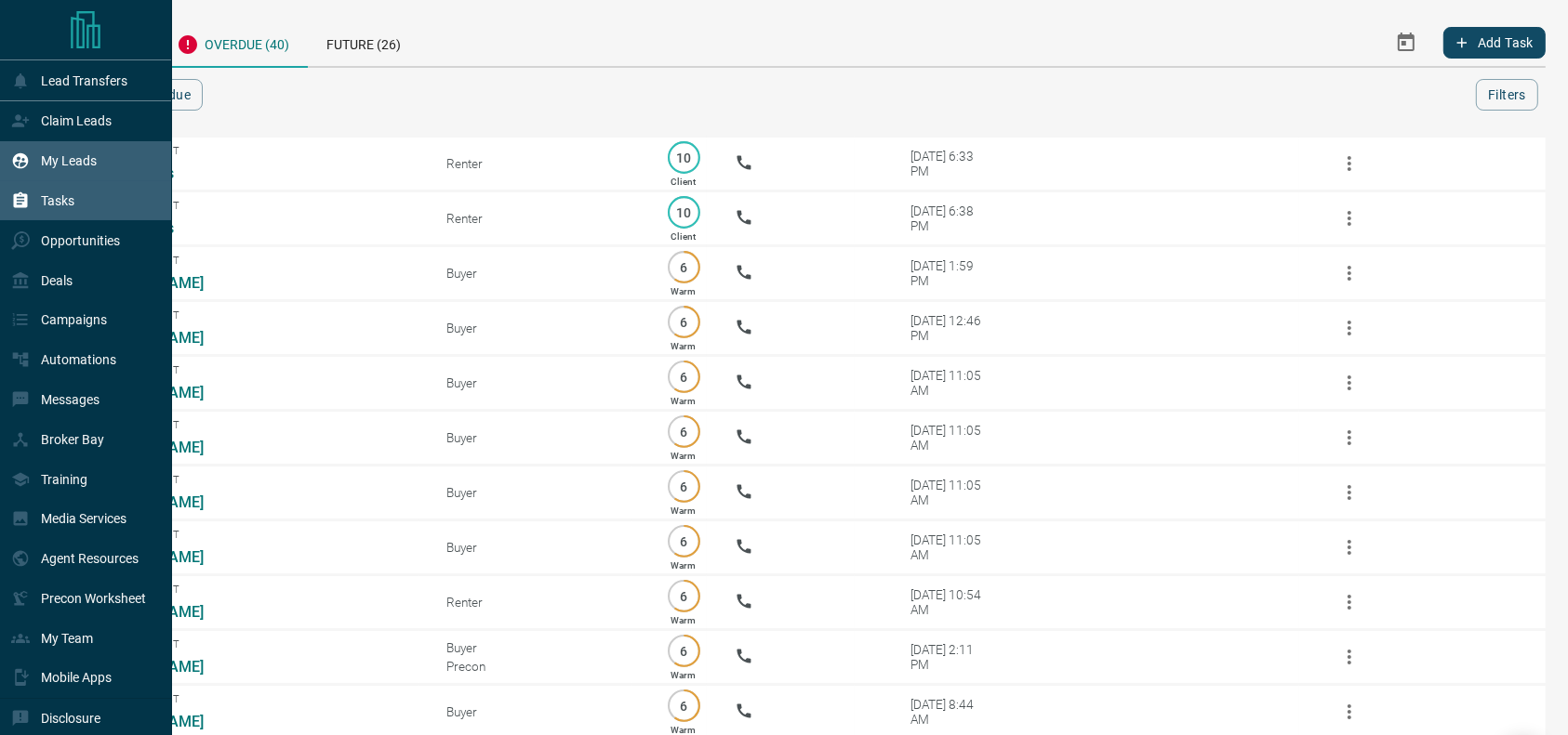
click at [15, 170] on icon at bounding box center [21, 161] width 19 height 19
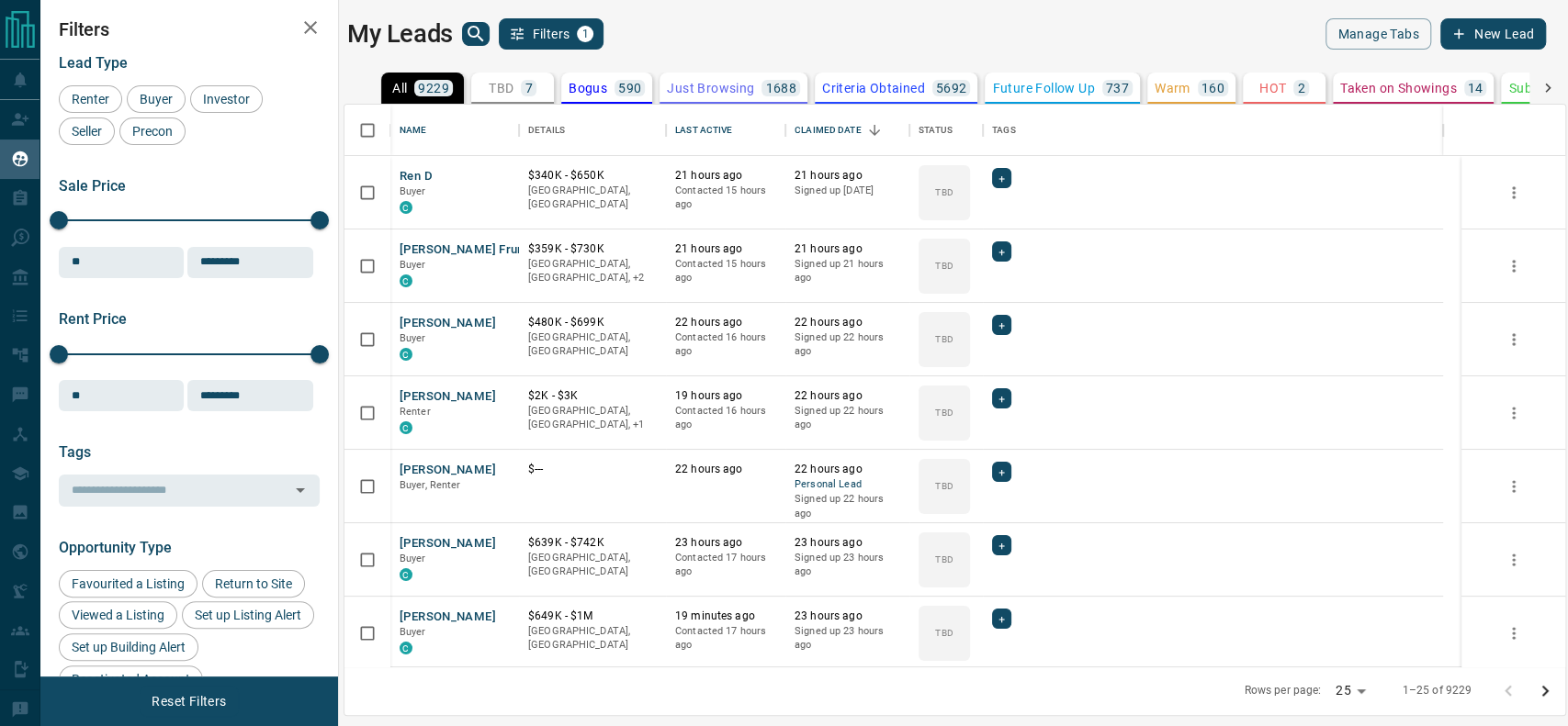
scroll to position [544, 1201]
click at [495, 93] on p "TBD" at bounding box center [500, 88] width 25 height 13
click at [492, 180] on icon "Open in New Tab" at bounding box center [497, 175] width 15 height 15
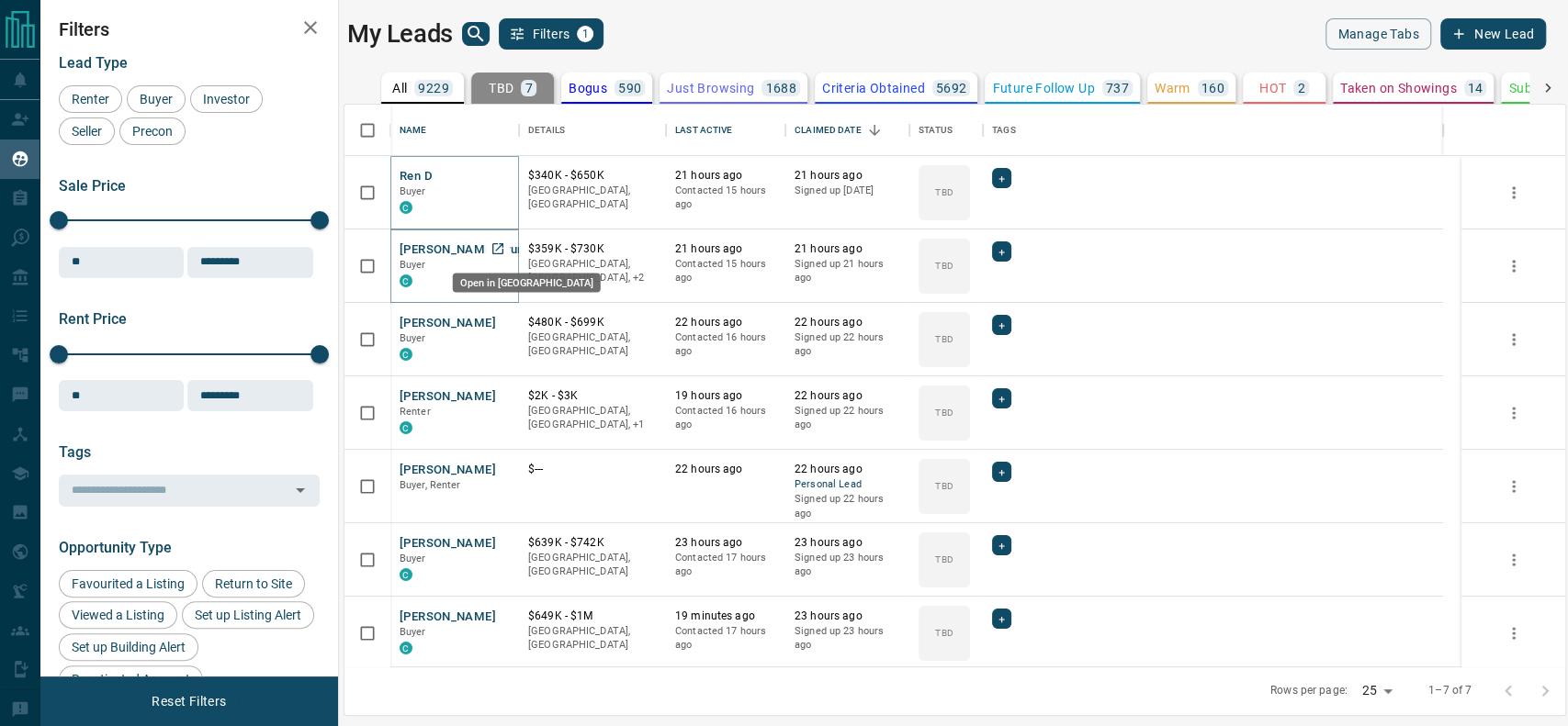
click at [500, 242] on icon "Open in New Tab" at bounding box center [497, 249] width 15 height 15
click at [500, 323] on icon "Open in New Tab" at bounding box center [497, 322] width 15 height 15
click at [495, 403] on link "Open in New Tab" at bounding box center [498, 395] width 24 height 24
click at [498, 467] on icon "Open in New Tab" at bounding box center [497, 469] width 11 height 11
click at [494, 541] on icon "Open in New Tab" at bounding box center [497, 543] width 15 height 15
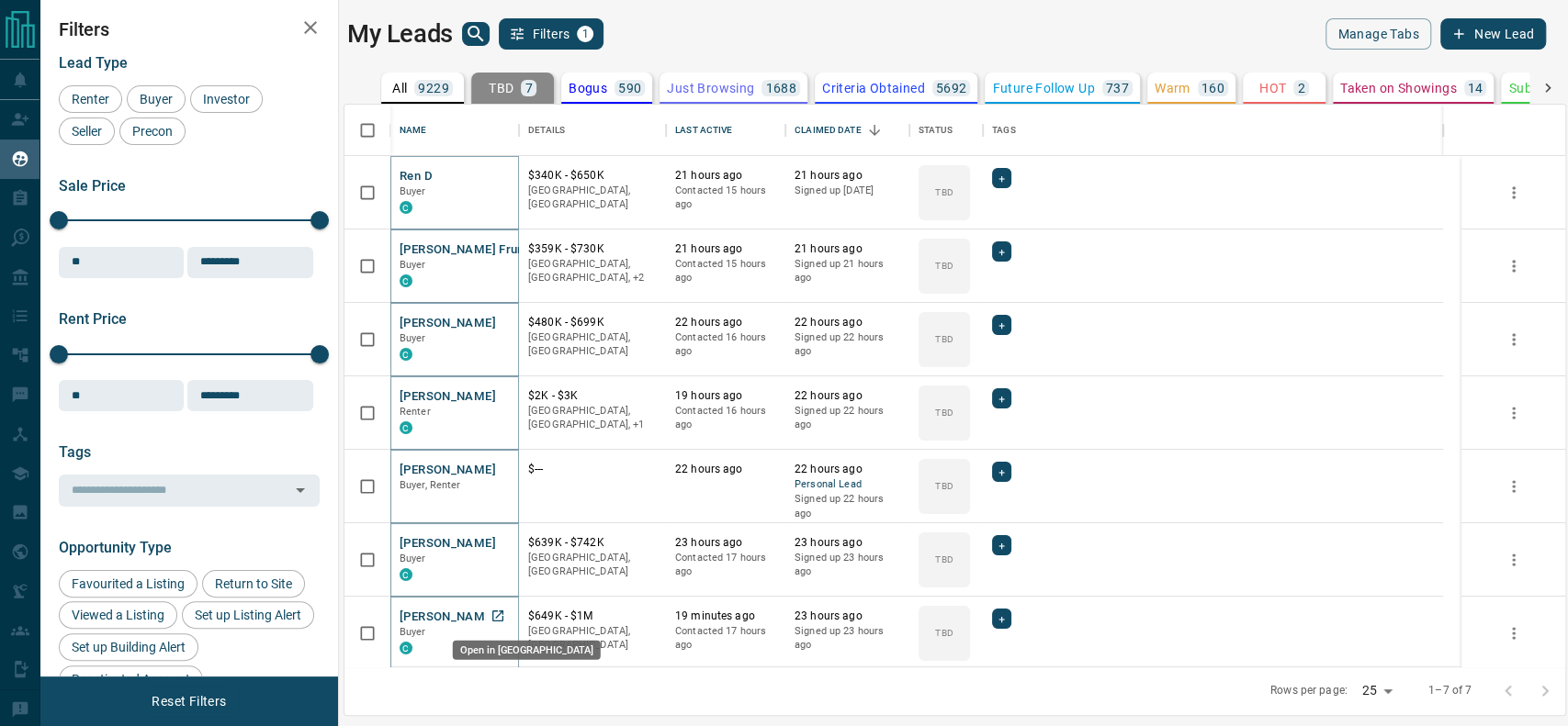
click at [501, 620] on icon "Open in New Tab" at bounding box center [497, 616] width 11 height 11
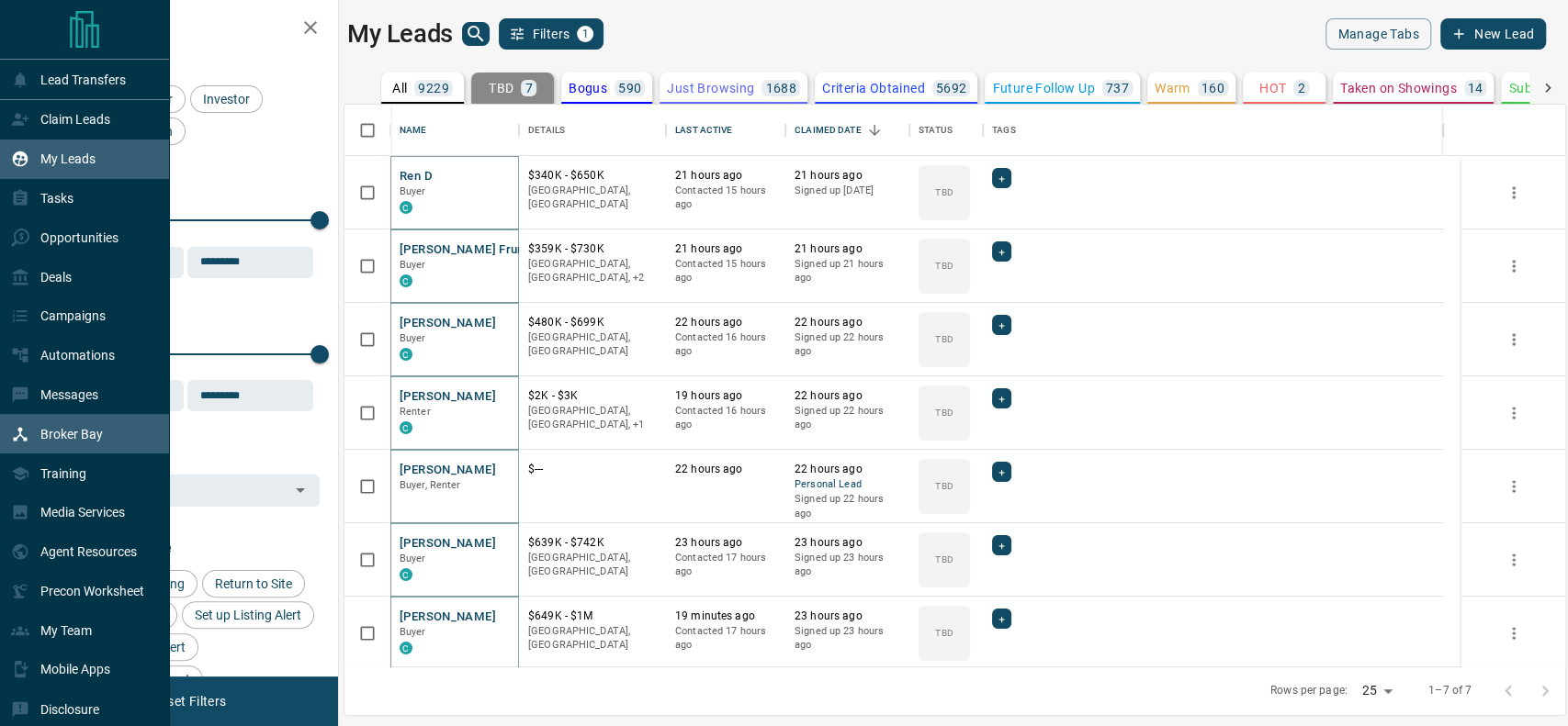
scroll to position [56, 0]
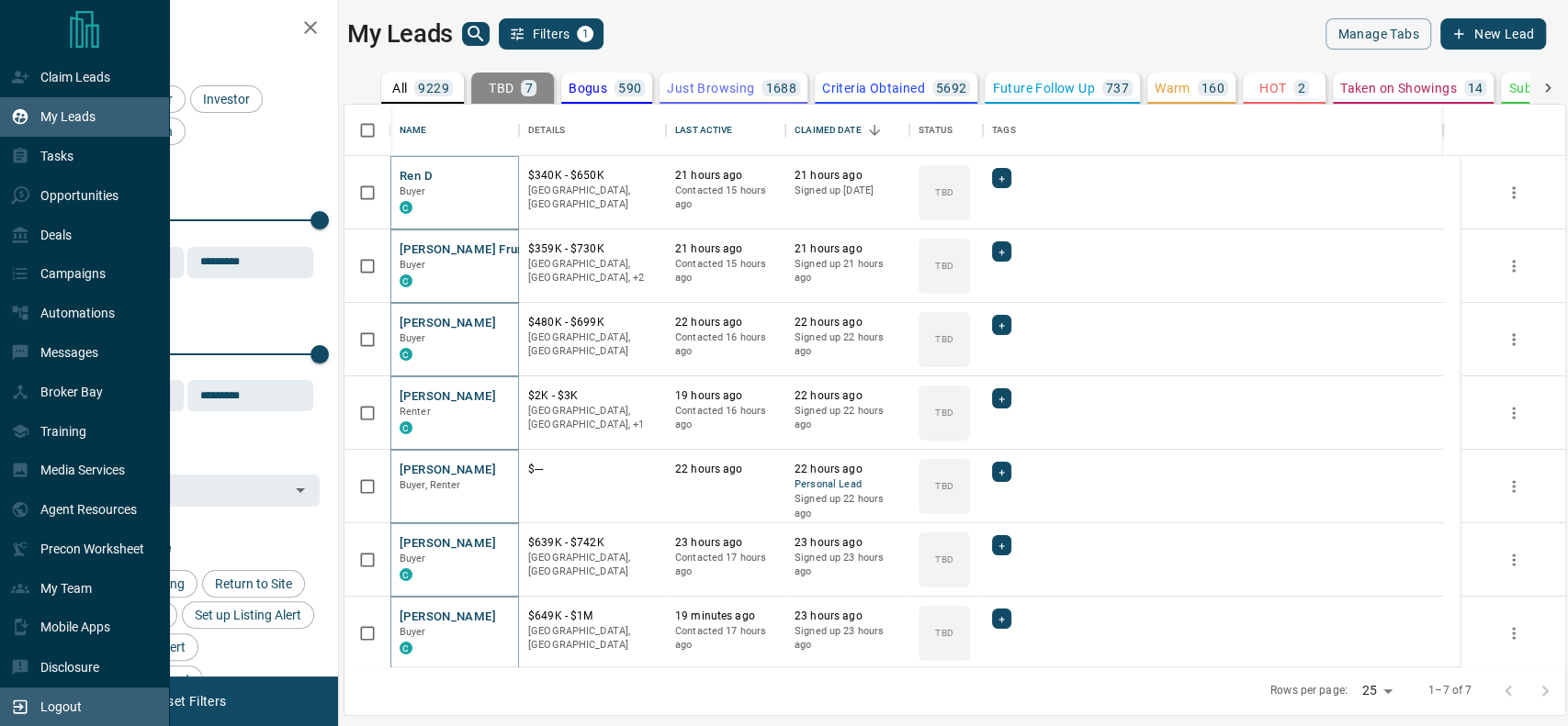
click at [24, 702] on icon at bounding box center [20, 707] width 19 height 19
